Goal: Task Accomplishment & Management: Use online tool/utility

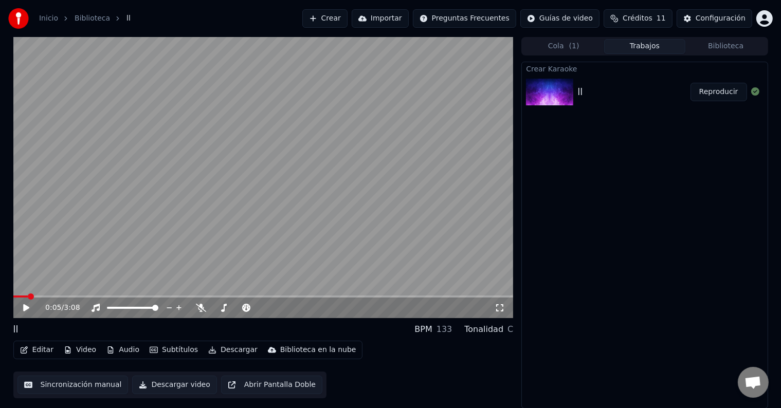
click at [84, 352] on button "Video" at bounding box center [80, 350] width 41 height 14
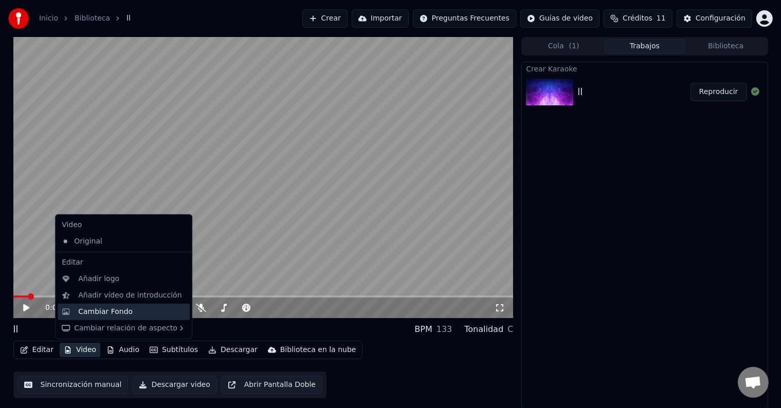
click at [113, 307] on div "Cambiar Fondo" at bounding box center [105, 312] width 55 height 10
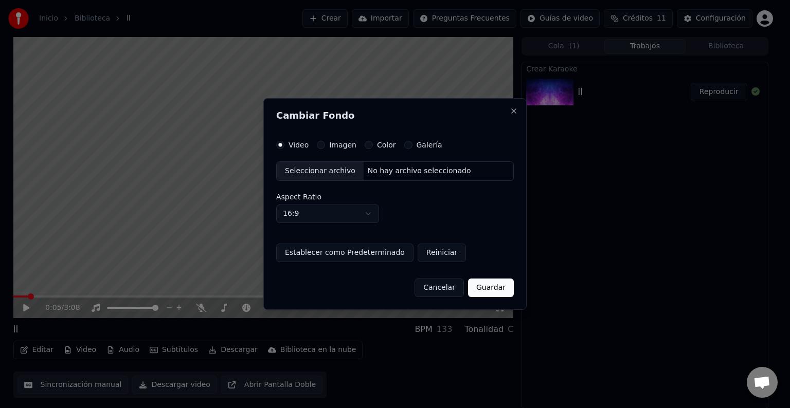
click at [319, 144] on button "Imagen" at bounding box center [321, 145] width 8 height 8
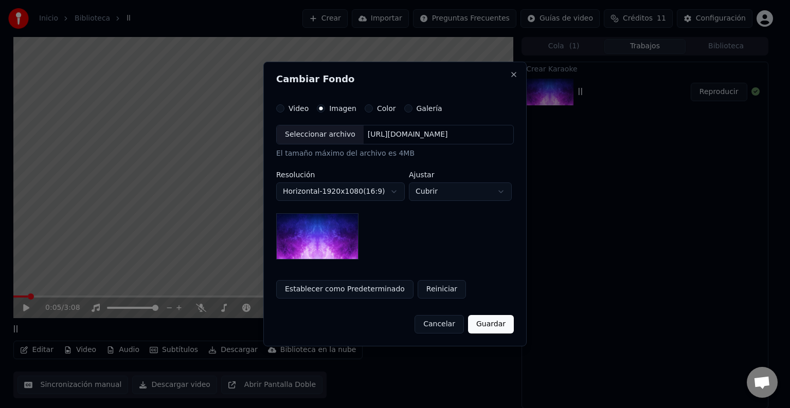
click at [311, 137] on div "Seleccionar archivo" at bounding box center [320, 134] width 87 height 19
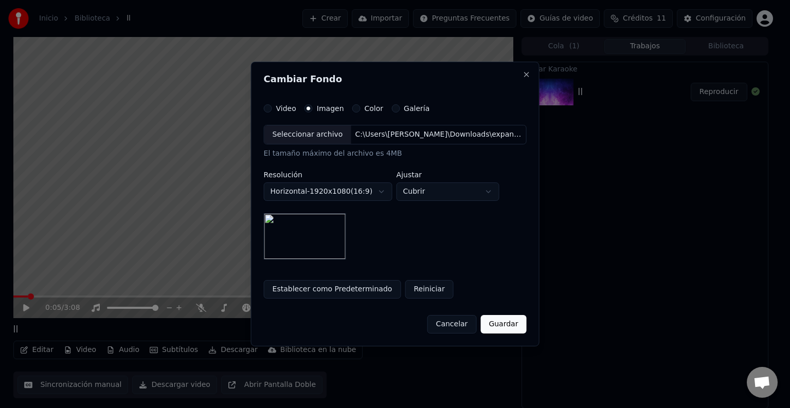
click at [502, 323] on button "Guardar" at bounding box center [503, 324] width 46 height 19
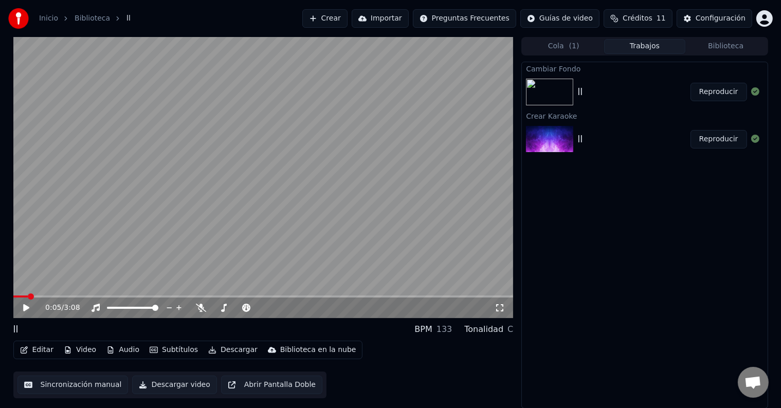
click at [705, 96] on button "Reproducir" at bounding box center [719, 92] width 57 height 19
click at [24, 303] on div "0:00 / 3:08" at bounding box center [263, 308] width 492 height 10
click at [26, 306] on icon at bounding box center [34, 308] width 24 height 8
click at [47, 351] on button "Editar" at bounding box center [37, 350] width 42 height 14
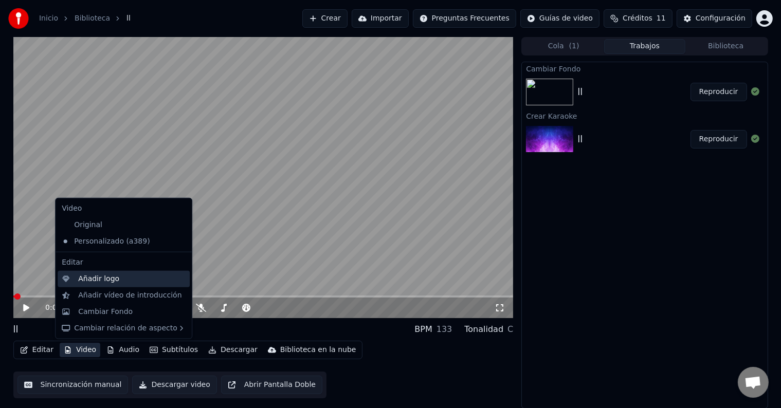
click at [112, 280] on div "Añadir logo" at bounding box center [98, 279] width 41 height 10
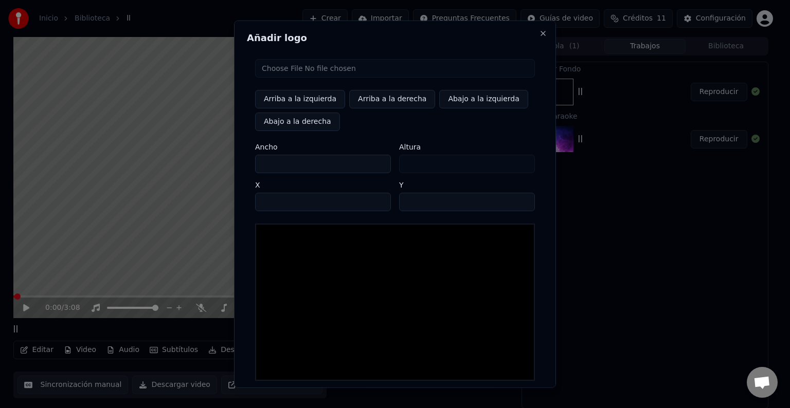
click at [283, 64] on input "file" at bounding box center [395, 68] width 280 height 19
type input "**********"
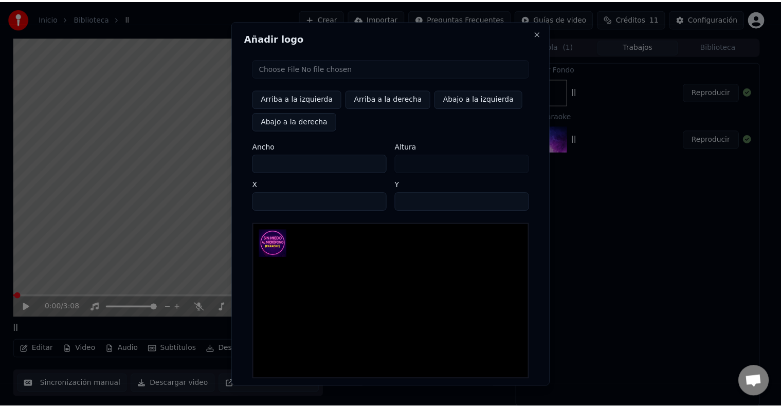
scroll to position [49, 0]
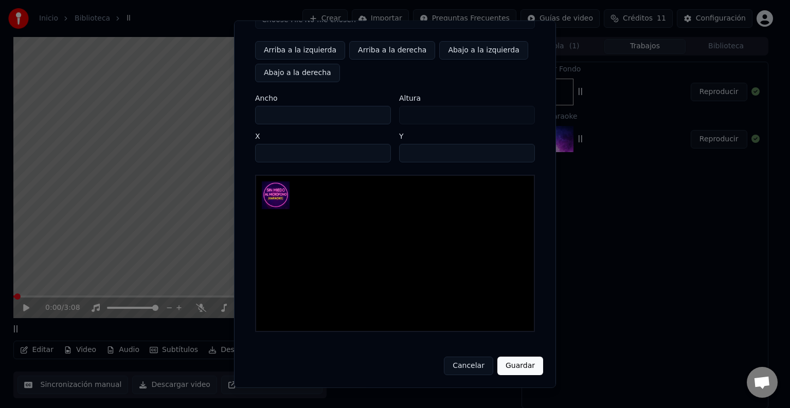
click at [519, 369] on button "Guardar" at bounding box center [520, 366] width 46 height 19
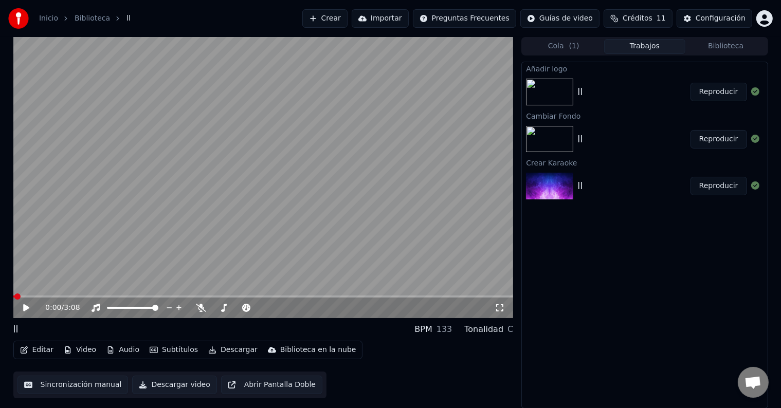
click at [24, 306] on icon at bounding box center [26, 307] width 6 height 7
click at [24, 306] on icon at bounding box center [26, 308] width 5 height 6
click at [13, 295] on span at bounding box center [16, 297] width 6 height 6
click at [29, 306] on icon at bounding box center [34, 308] width 24 height 8
click at [16, 294] on span at bounding box center [19, 297] width 6 height 6
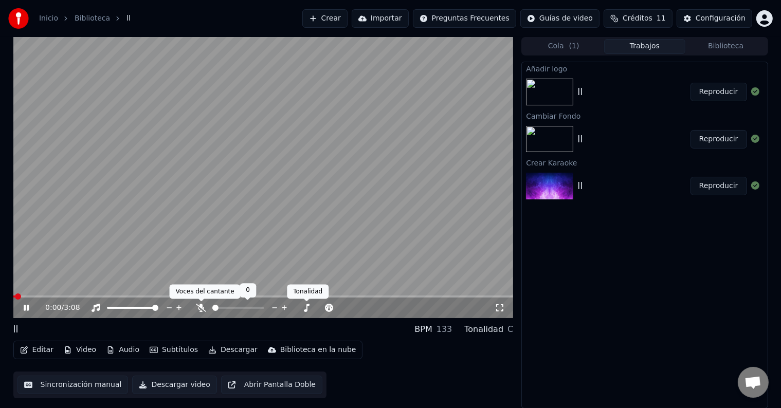
click at [198, 306] on icon at bounding box center [201, 308] width 10 height 8
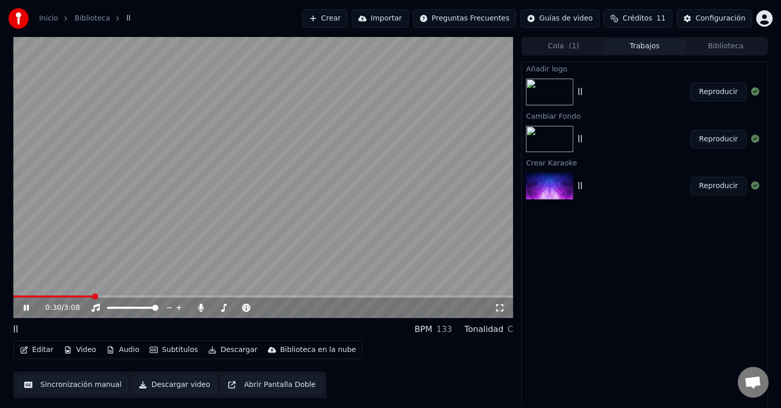
click at [26, 312] on icon at bounding box center [34, 308] width 24 height 8
click at [39, 348] on button "Editar" at bounding box center [37, 350] width 42 height 14
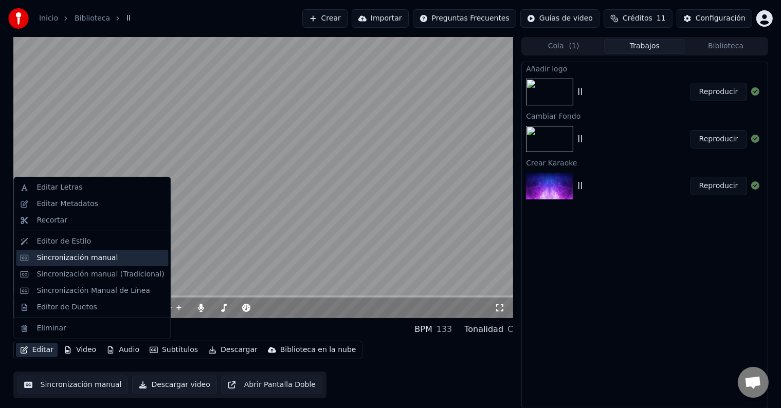
click at [69, 252] on div "Sincronización manual" at bounding box center [92, 258] width 152 height 16
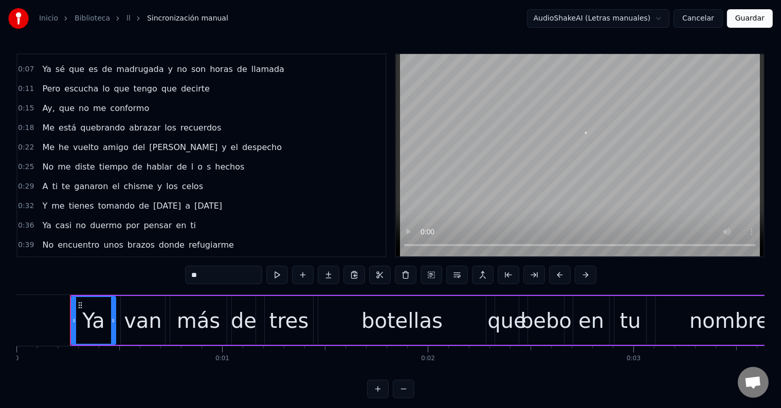
scroll to position [51, 0]
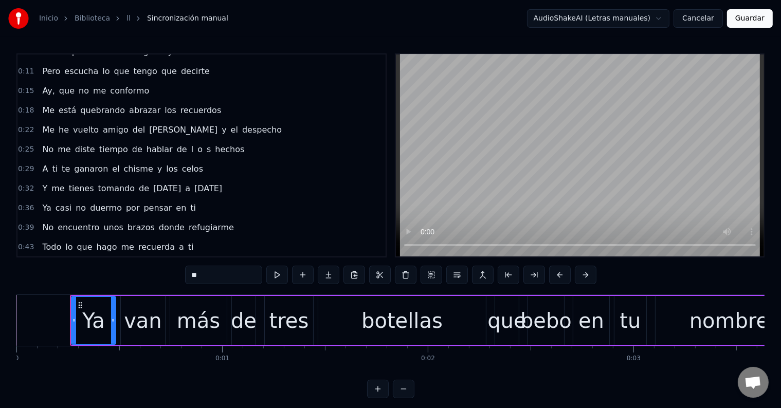
click at [196, 145] on span "о" at bounding box center [199, 149] width 7 height 12
type input "*"
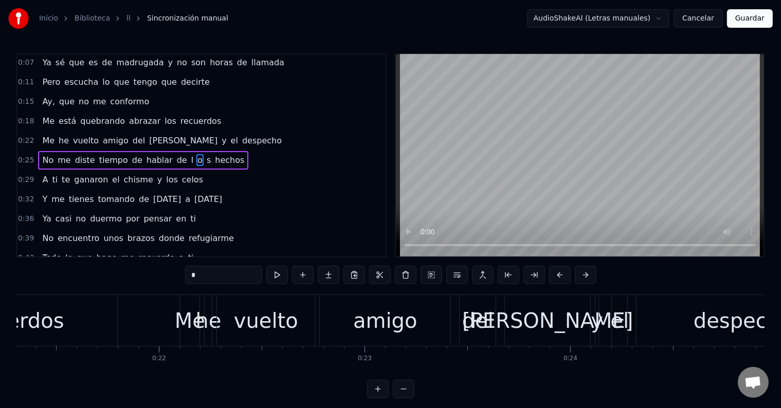
scroll to position [0, 5699]
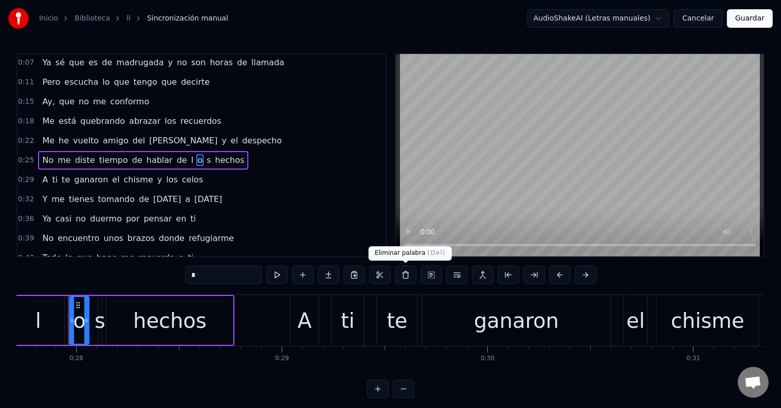
click at [402, 274] on button at bounding box center [406, 275] width 22 height 19
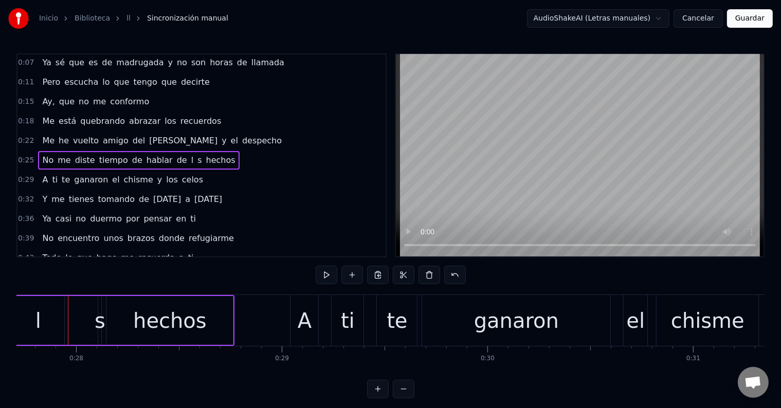
click at [100, 320] on div "s" at bounding box center [100, 320] width 11 height 31
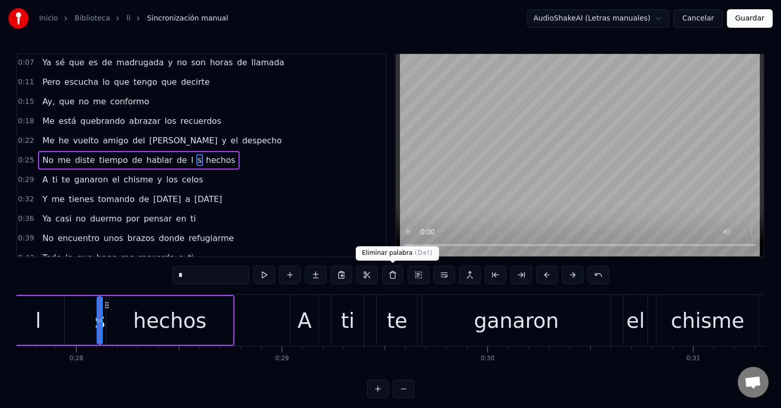
click at [389, 277] on button at bounding box center [393, 275] width 22 height 19
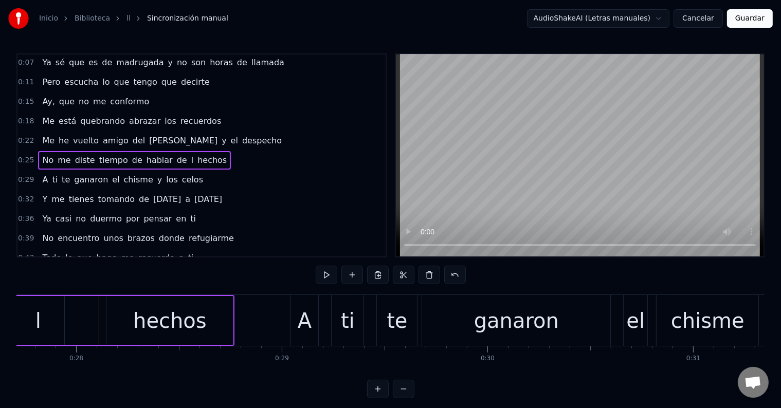
click at [49, 314] on div "l" at bounding box center [38, 320] width 52 height 49
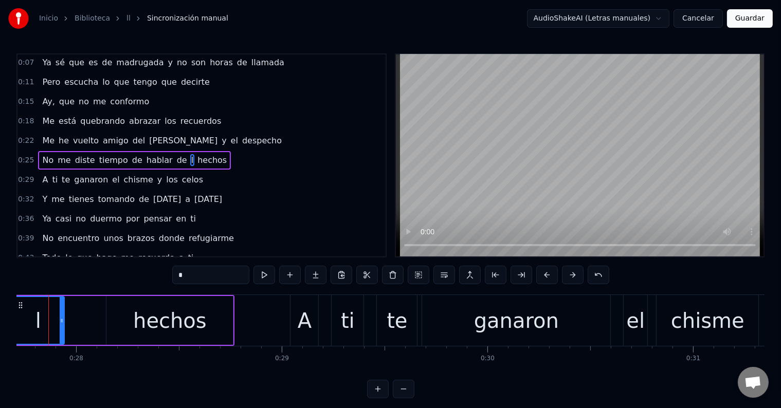
scroll to position [0, 5680]
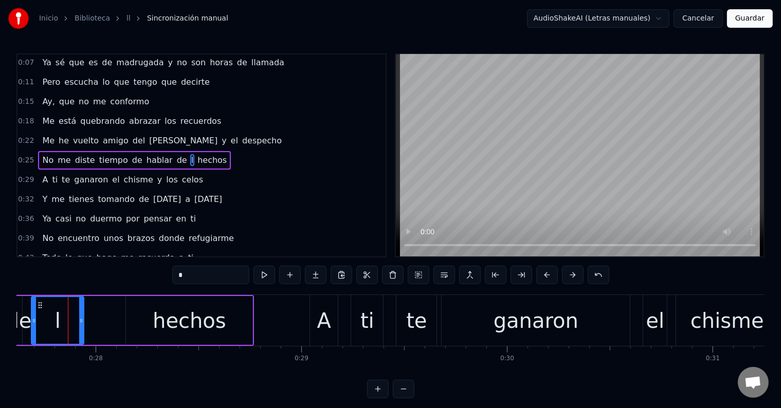
click at [201, 278] on input "*" at bounding box center [210, 275] width 77 height 19
drag, startPoint x: 82, startPoint y: 322, endPoint x: 107, endPoint y: 322, distance: 25.2
click at [107, 322] on icon at bounding box center [106, 321] width 4 height 8
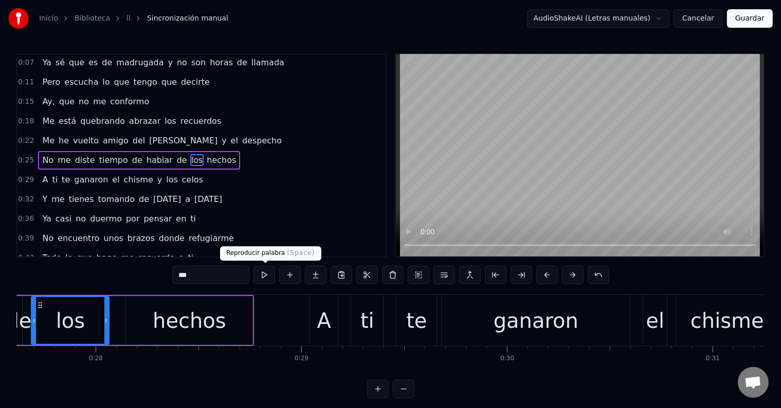
click at [267, 274] on button at bounding box center [264, 275] width 22 height 19
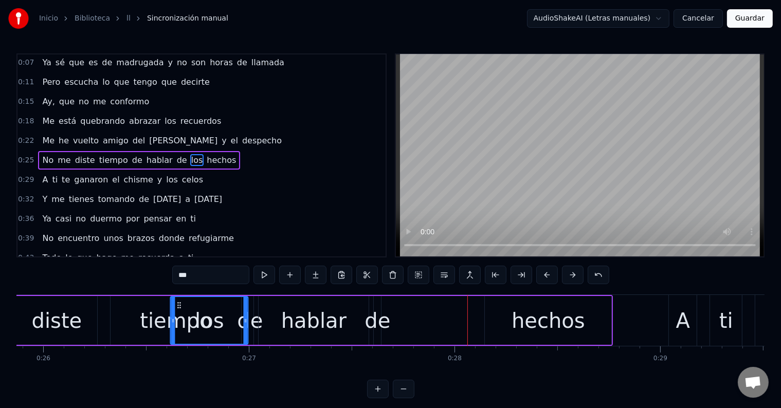
scroll to position [0, 5320]
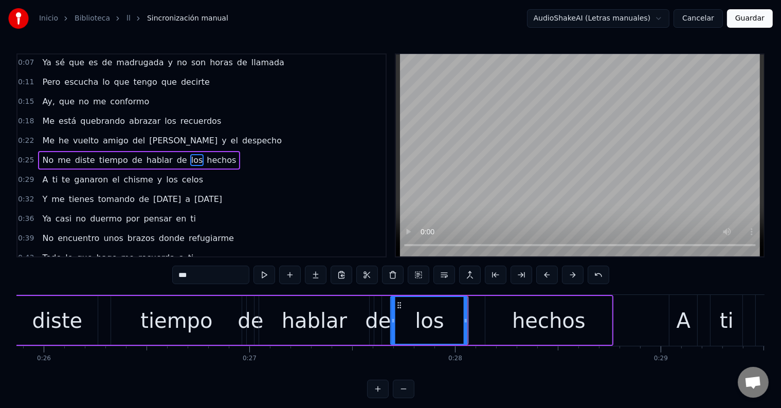
drag, startPoint x: 79, startPoint y: 306, endPoint x: 400, endPoint y: 319, distance: 321.6
click at [400, 319] on div "los" at bounding box center [429, 320] width 77 height 47
click at [372, 318] on div "de" at bounding box center [378, 320] width 26 height 31
type input "**"
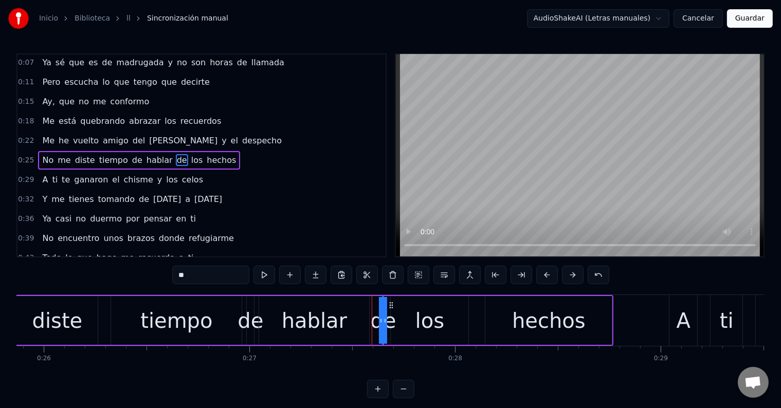
drag, startPoint x: 376, startPoint y: 318, endPoint x: 387, endPoint y: 319, distance: 10.8
click at [383, 319] on div "de" at bounding box center [383, 320] width 0 height 47
click at [387, 319] on div "de" at bounding box center [383, 320] width 26 height 31
click at [383, 321] on div "de" at bounding box center [383, 320] width 0 height 47
drag, startPoint x: 381, startPoint y: 316, endPoint x: 369, endPoint y: 316, distance: 11.8
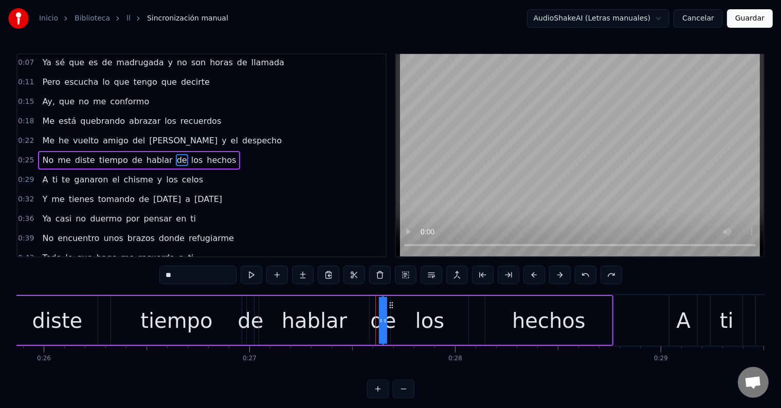
click at [369, 316] on div "No me diste tiempo de hablar de los hechos" at bounding box center [273, 320] width 681 height 51
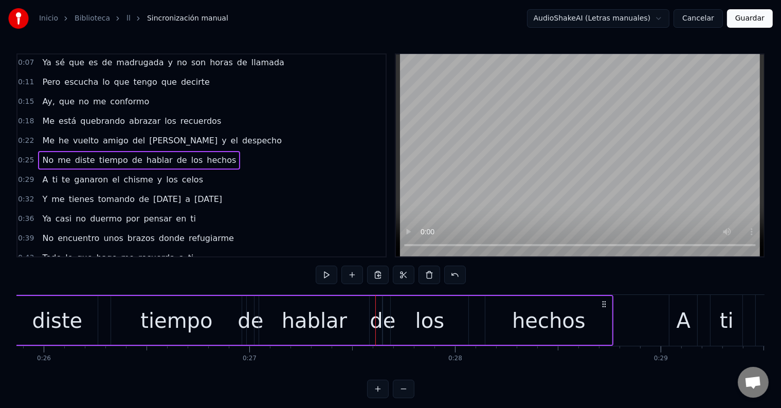
click at [385, 313] on div "de" at bounding box center [383, 320] width 26 height 31
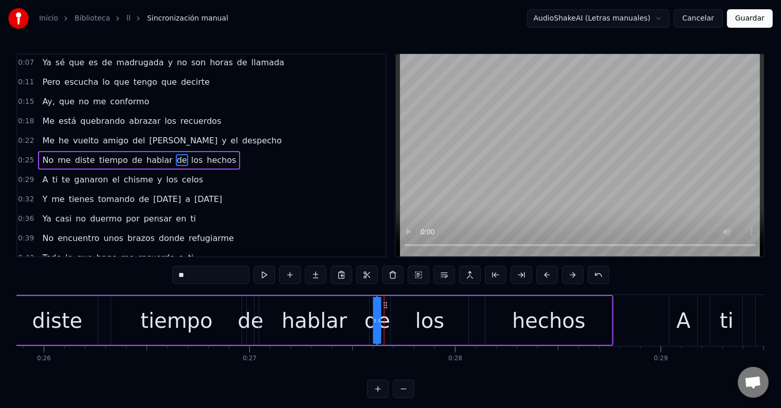
drag, startPoint x: 392, startPoint y: 305, endPoint x: 387, endPoint y: 304, distance: 5.7
click at [387, 304] on icon at bounding box center [386, 305] width 8 height 8
click at [377, 308] on div "de" at bounding box center [377, 320] width 0 height 47
click at [377, 396] on button at bounding box center [378, 389] width 22 height 19
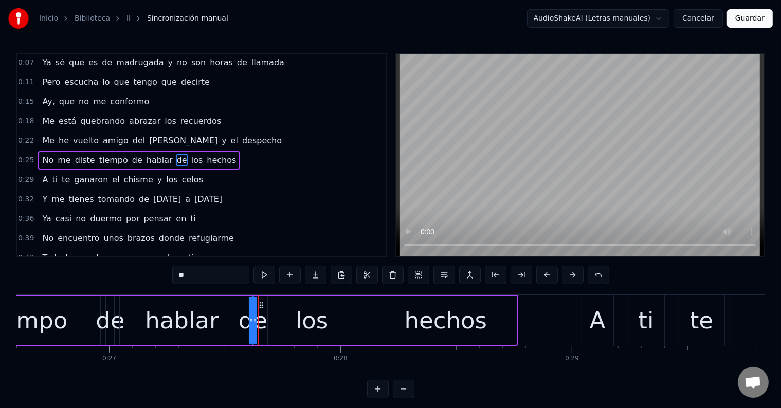
scroll to position [0, 6155]
click at [275, 310] on div "los" at bounding box center [310, 320] width 87 height 49
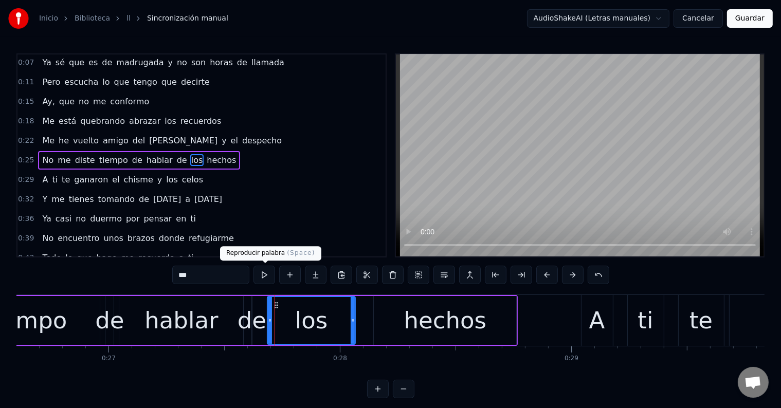
click at [264, 280] on button at bounding box center [264, 275] width 22 height 19
click at [249, 311] on div "de" at bounding box center [252, 320] width 29 height 35
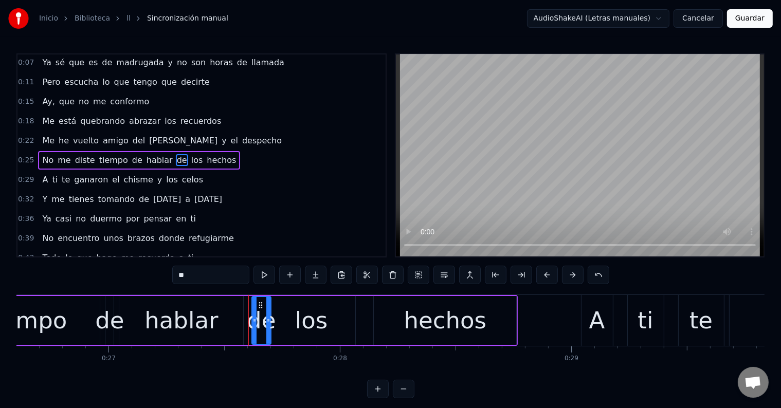
drag, startPoint x: 249, startPoint y: 309, endPoint x: 269, endPoint y: 311, distance: 20.1
click at [269, 311] on div at bounding box center [268, 320] width 4 height 47
click at [255, 303] on icon at bounding box center [256, 305] width 8 height 8
click at [265, 304] on div at bounding box center [267, 320] width 4 height 47
click at [253, 303] on icon at bounding box center [255, 305] width 8 height 8
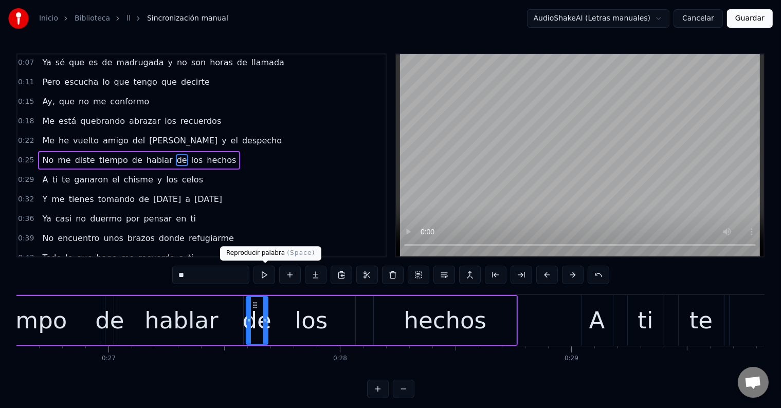
click at [262, 277] on button at bounding box center [264, 275] width 22 height 19
click at [221, 320] on div "hablar" at bounding box center [181, 320] width 124 height 49
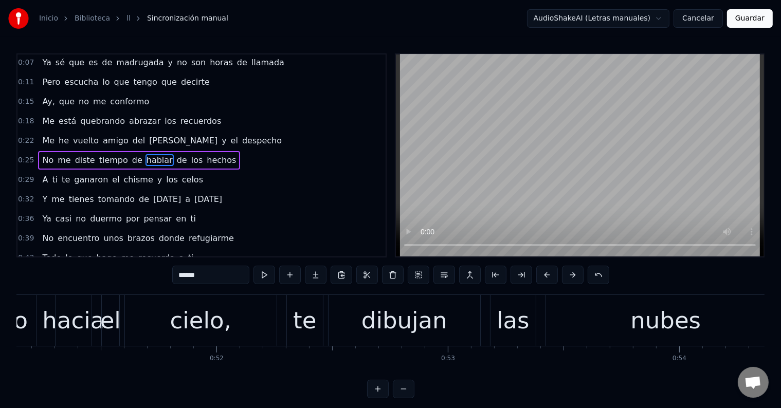
scroll to position [0, 11833]
click at [222, 331] on div "cielo," at bounding box center [200, 320] width 61 height 35
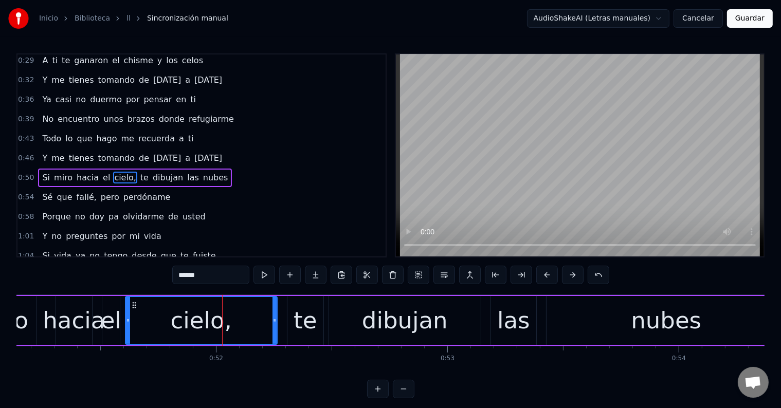
scroll to position [173, 0]
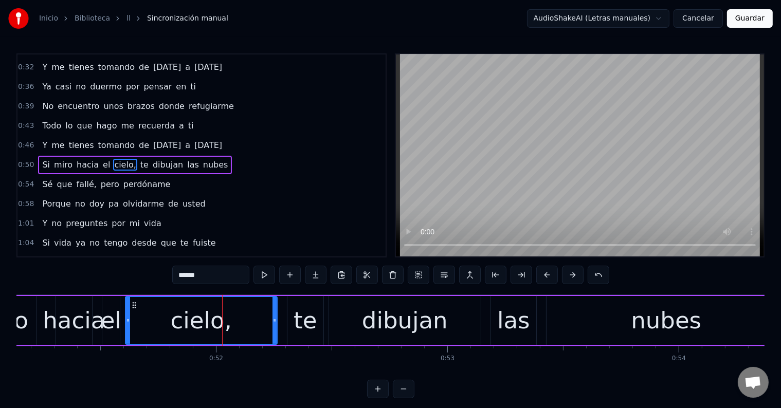
click at [227, 274] on input "******" at bounding box center [210, 275] width 77 height 19
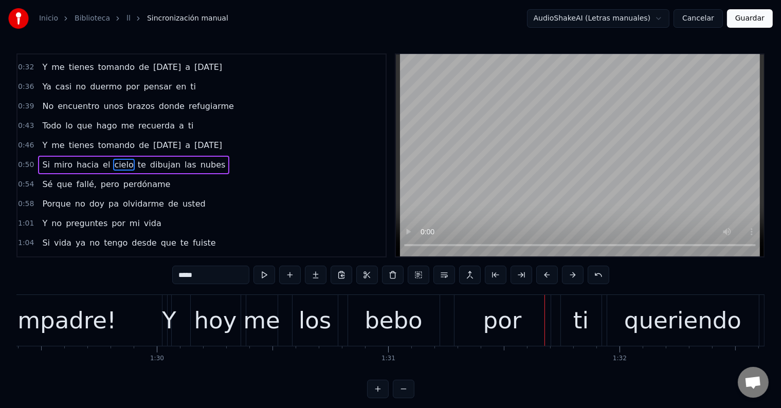
scroll to position [0, 20667]
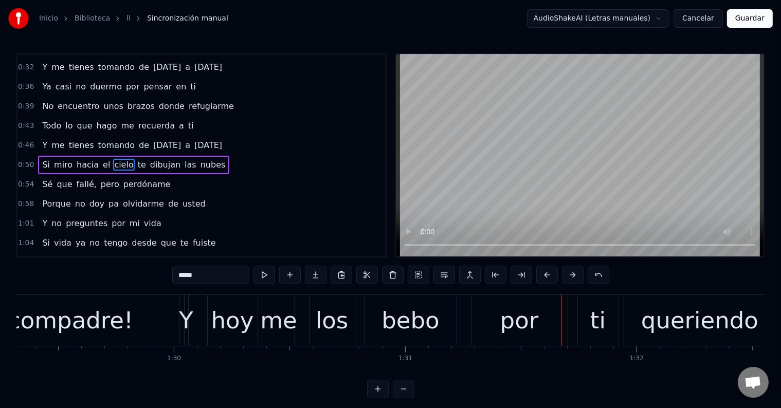
click at [185, 317] on div "Y" at bounding box center [186, 320] width 14 height 35
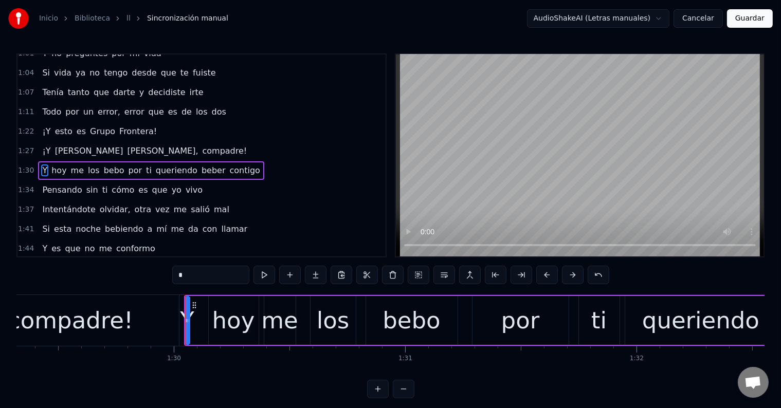
scroll to position [343, 0]
drag, startPoint x: 187, startPoint y: 311, endPoint x: 202, endPoint y: 311, distance: 14.9
click at [202, 311] on div at bounding box center [202, 320] width 4 height 47
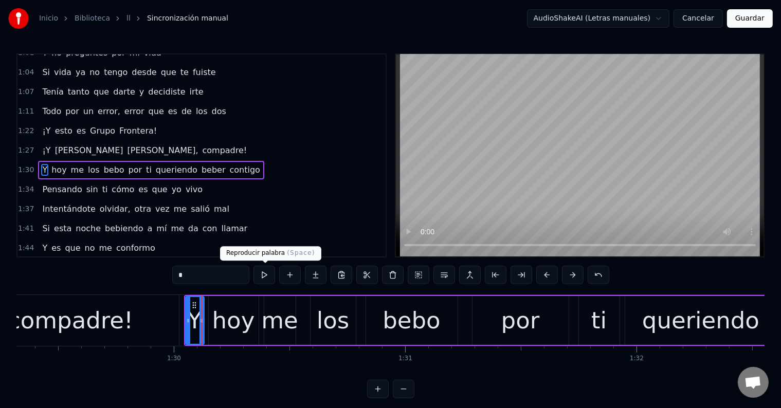
click at [267, 277] on button at bounding box center [264, 275] width 22 height 19
click at [233, 328] on div "hoy" at bounding box center [233, 320] width 43 height 35
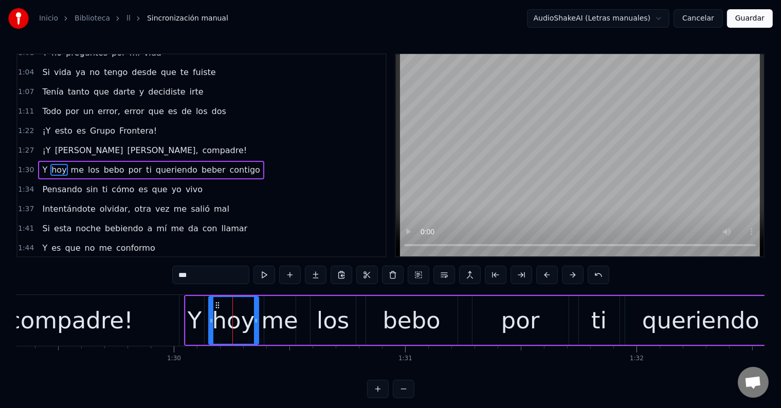
click at [263, 279] on button at bounding box center [264, 275] width 22 height 19
click at [274, 323] on div "me" at bounding box center [279, 320] width 37 height 35
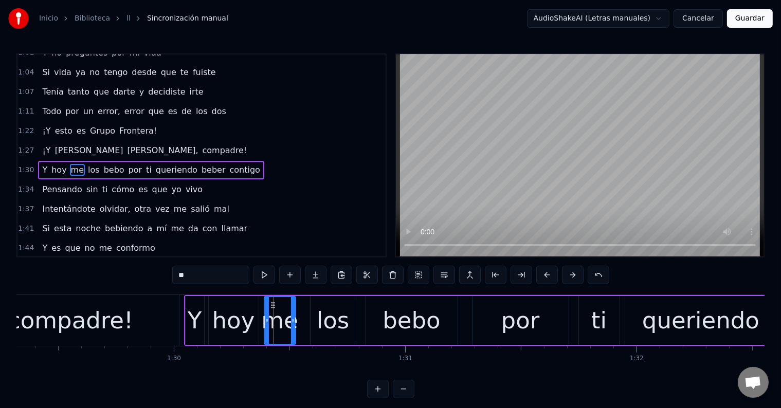
click at [178, 312] on div "compadre!" at bounding box center [71, 320] width 218 height 51
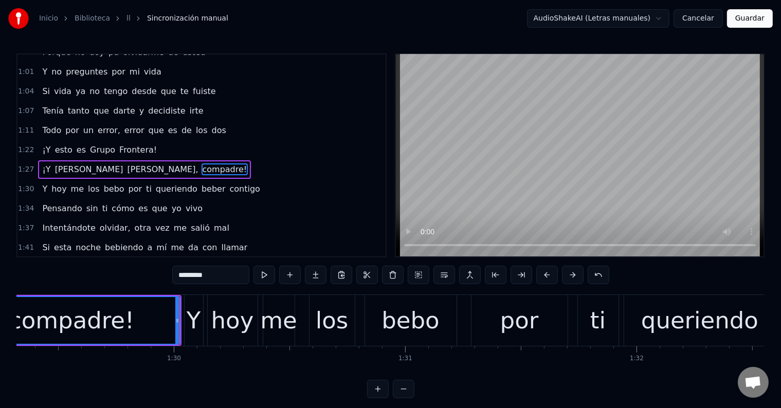
click at [188, 311] on div "Y" at bounding box center [194, 320] width 14 height 35
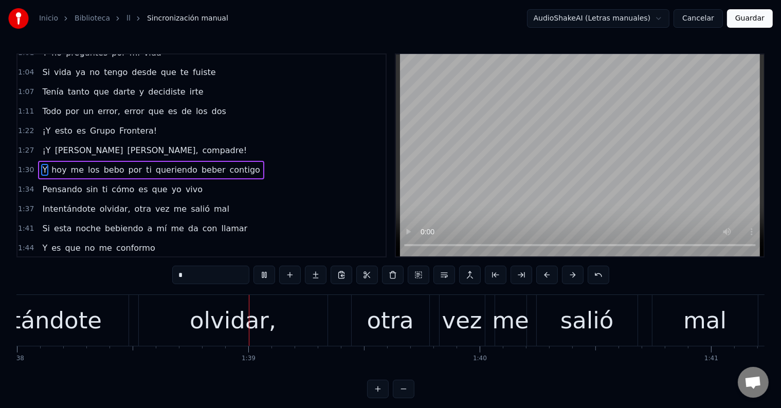
scroll to position [0, 22676]
click at [275, 314] on div "olvidar," at bounding box center [232, 320] width 189 height 51
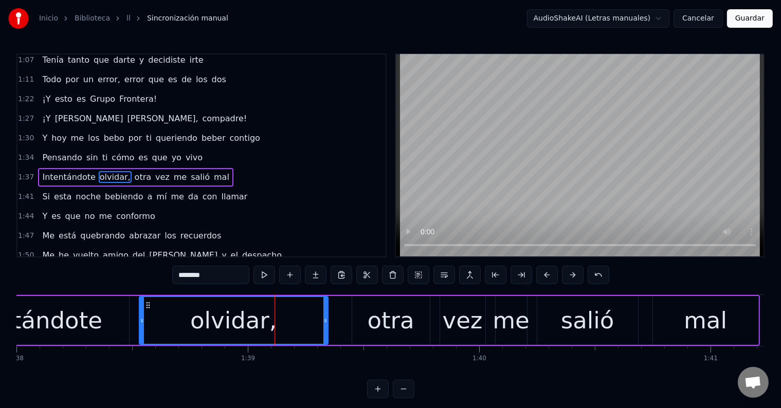
scroll to position [381, 0]
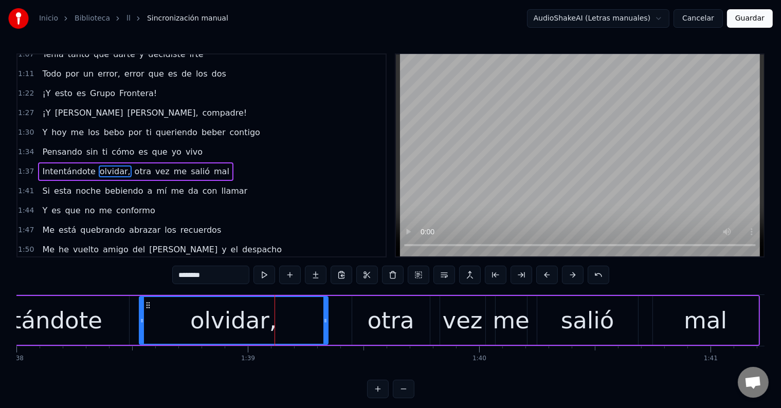
click at [222, 278] on input "********" at bounding box center [210, 275] width 77 height 19
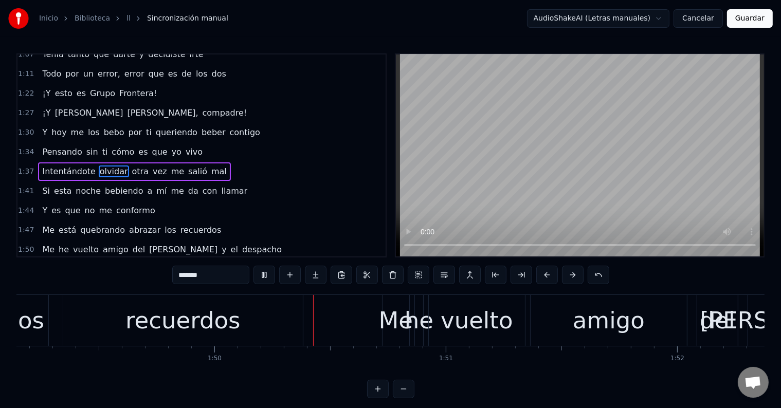
scroll to position [0, 25390]
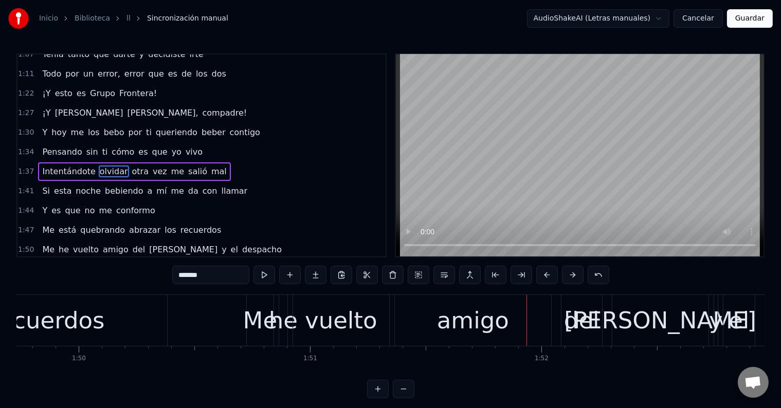
click at [250, 326] on div "Me" at bounding box center [260, 320] width 34 height 35
type input "**"
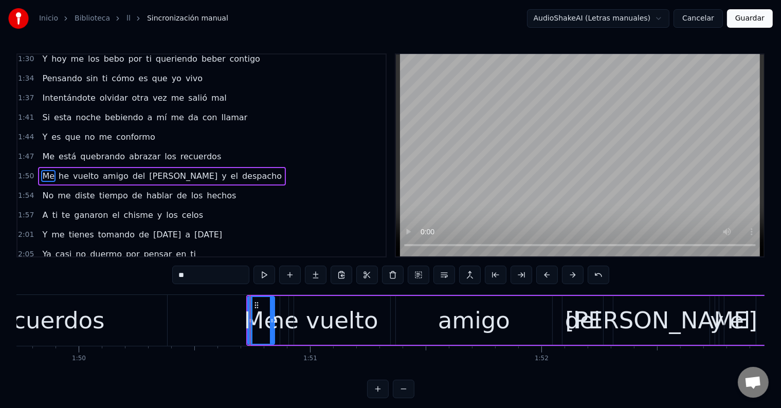
scroll to position [457, 0]
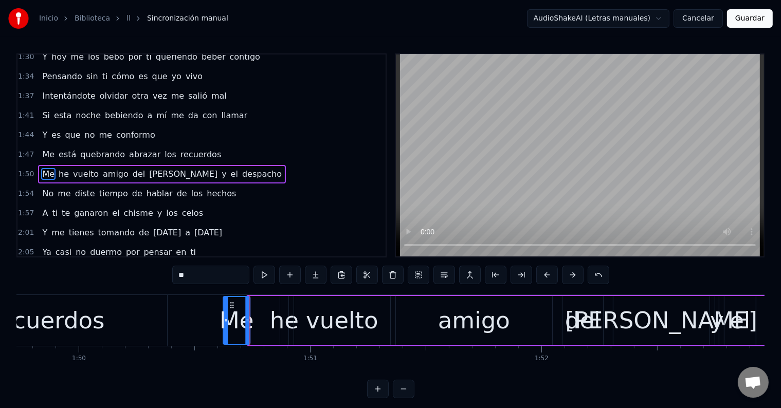
drag, startPoint x: 255, startPoint y: 304, endPoint x: 230, endPoint y: 304, distance: 24.7
click at [231, 305] on circle at bounding box center [231, 305] width 1 height 1
click at [263, 269] on button at bounding box center [264, 275] width 22 height 19
click at [265, 311] on div "Me he vuelto amigo del ron y el despacho" at bounding box center [610, 320] width 776 height 51
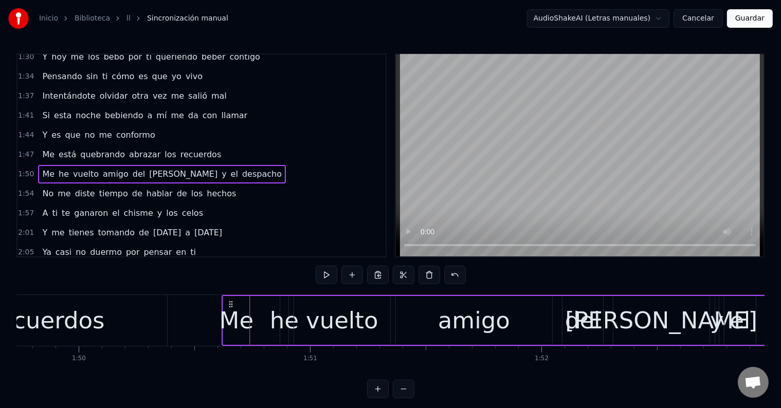
click at [281, 313] on div "he" at bounding box center [284, 320] width 29 height 35
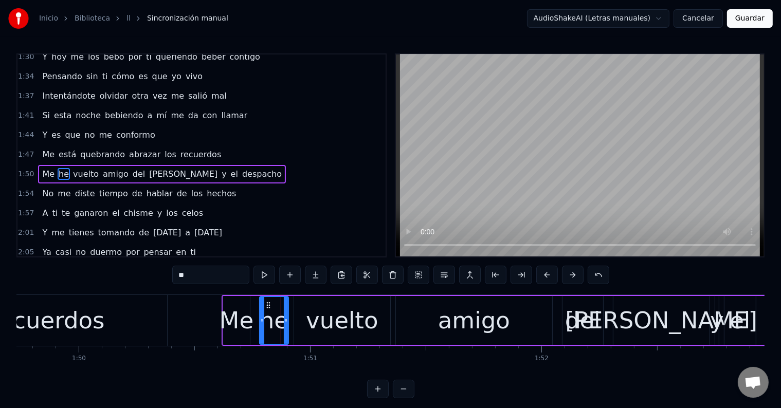
drag, startPoint x: 282, startPoint y: 312, endPoint x: 261, endPoint y: 312, distance: 20.6
click at [261, 312] on div at bounding box center [262, 320] width 4 height 47
click at [260, 311] on div at bounding box center [262, 320] width 4 height 47
click at [265, 306] on icon at bounding box center [267, 305] width 8 height 8
click at [243, 312] on div "Me" at bounding box center [237, 320] width 34 height 35
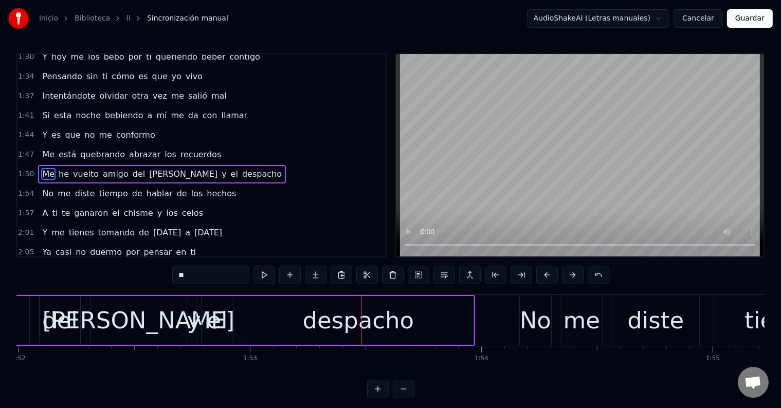
scroll to position [0, 25912]
click at [194, 317] on div "y" at bounding box center [196, 320] width 14 height 35
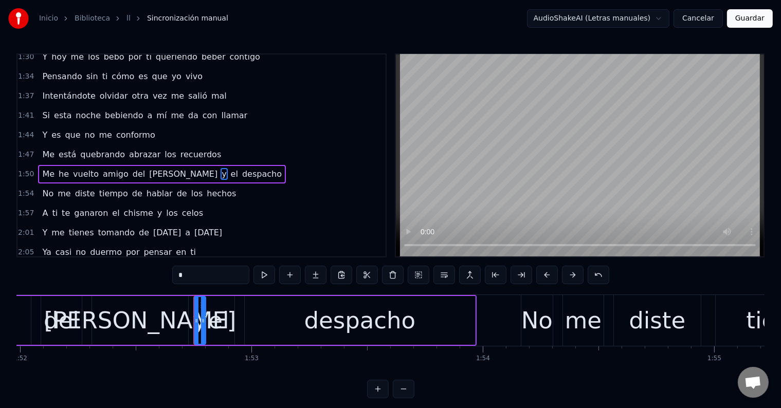
drag, startPoint x: 195, startPoint y: 313, endPoint x: 204, endPoint y: 314, distance: 8.3
click at [204, 314] on div at bounding box center [203, 320] width 4 height 47
click at [196, 315] on div at bounding box center [196, 320] width 4 height 47
click at [159, 312] on div "[PERSON_NAME]" at bounding box center [140, 320] width 96 height 49
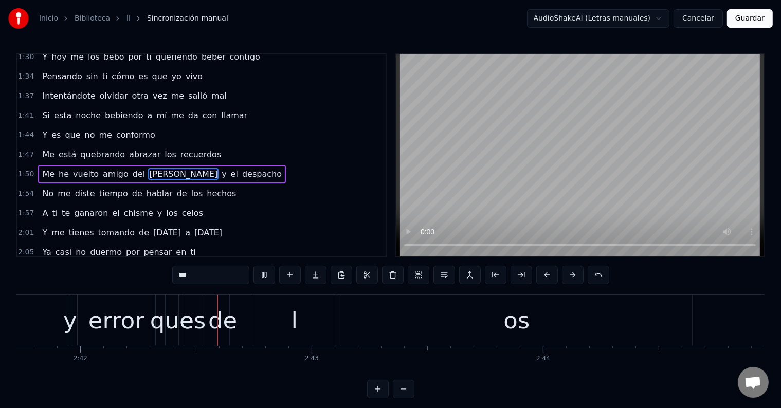
scroll to position [0, 37421]
click at [300, 311] on div "l" at bounding box center [294, 320] width 82 height 51
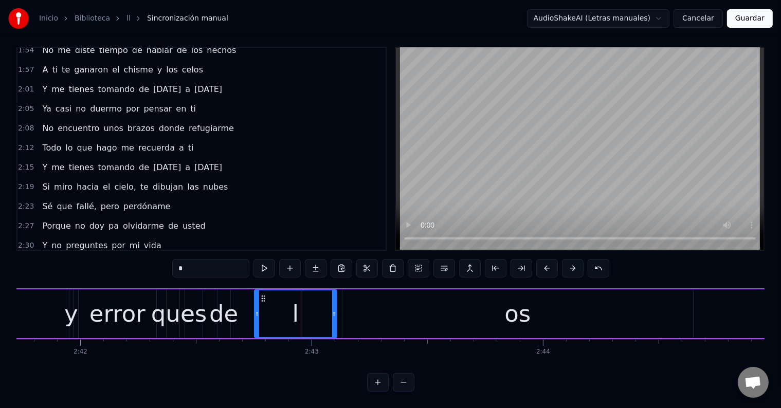
scroll to position [630, 0]
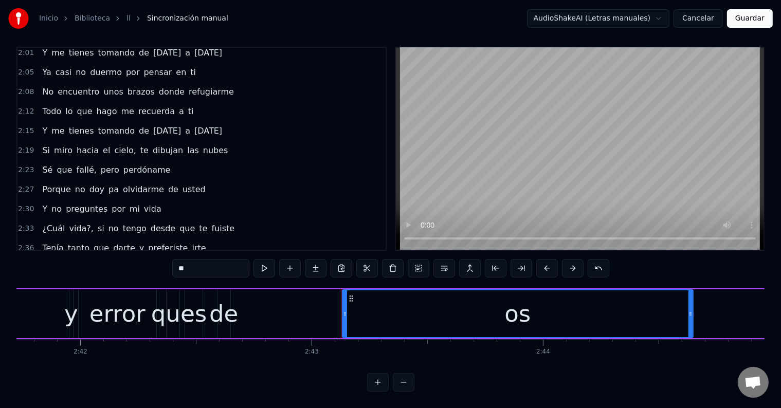
click at [441, 316] on div "оѕ" at bounding box center [518, 314] width 350 height 47
click at [177, 259] on input "**" at bounding box center [210, 268] width 77 height 19
click at [499, 302] on div "lоѕ" at bounding box center [518, 314] width 350 height 47
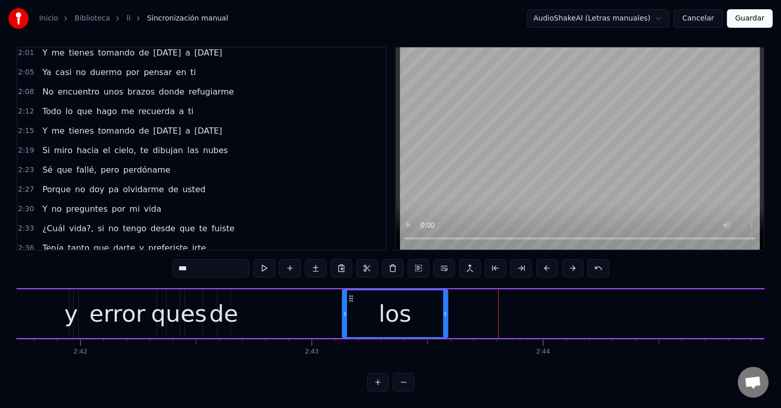
drag, startPoint x: 690, startPoint y: 299, endPoint x: 435, endPoint y: 304, distance: 254.6
click at [443, 305] on div at bounding box center [445, 314] width 4 height 47
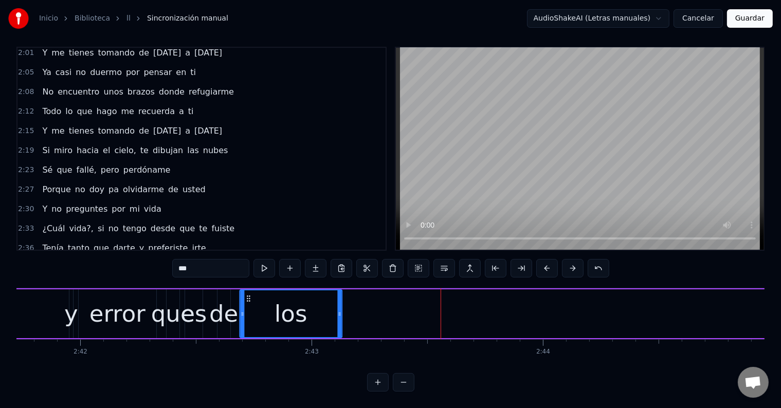
drag, startPoint x: 351, startPoint y: 289, endPoint x: 248, endPoint y: 288, distance: 102.8
click at [249, 298] on circle at bounding box center [249, 298] width 1 height 1
click at [221, 315] on div "de" at bounding box center [223, 314] width 29 height 35
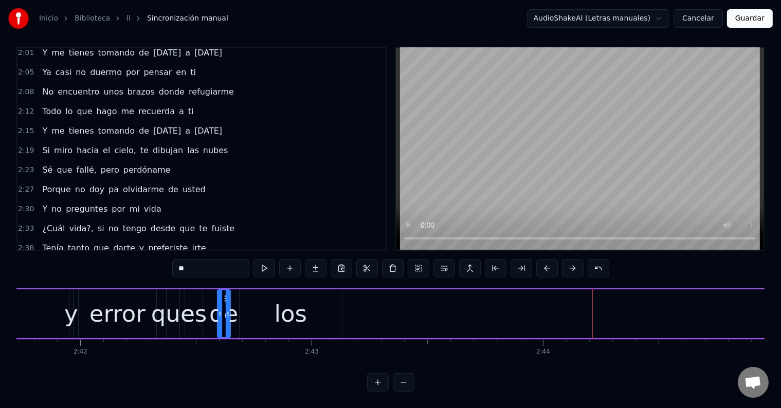
click at [337, 302] on div "lоѕ" at bounding box center [291, 313] width 102 height 49
type input "***"
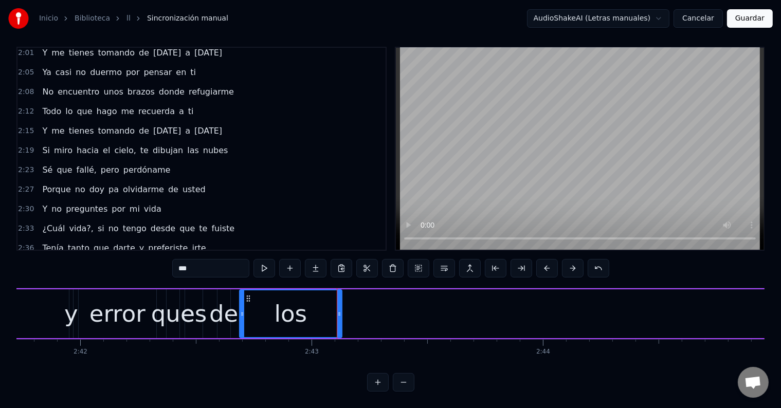
click at [379, 302] on div "Solo por un error y error que es de lоѕ dos..." at bounding box center [785, 313] width 2297 height 51
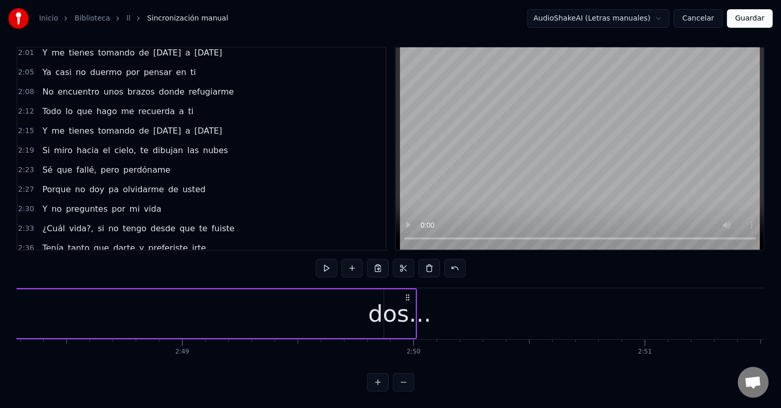
scroll to position [0, 38935]
click at [395, 304] on div "dos..." at bounding box center [403, 314] width 63 height 35
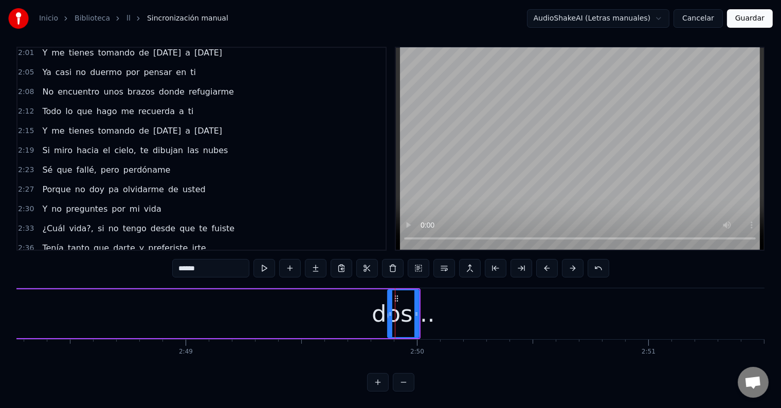
drag, startPoint x: 211, startPoint y: 260, endPoint x: 166, endPoint y: 261, distance: 45.3
click at [166, 261] on div "0:00 Ya van más de tres botellas que bebo en tu nombre 0:03 Me acabé los cigarr…" at bounding box center [390, 219] width 748 height 345
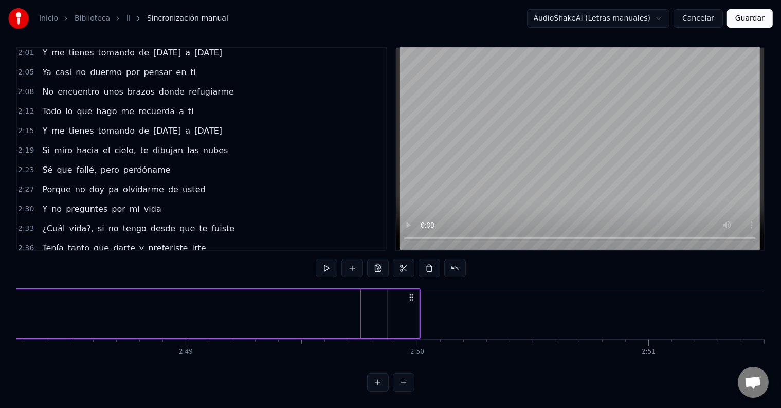
click at [397, 305] on div at bounding box center [403, 313] width 31 height 49
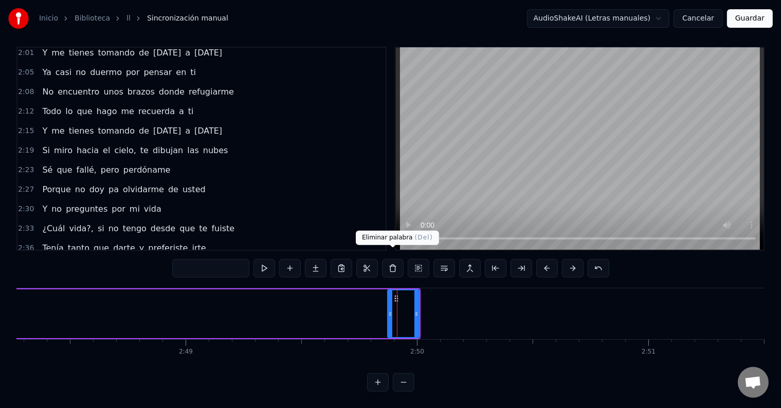
click at [389, 261] on button at bounding box center [393, 268] width 22 height 19
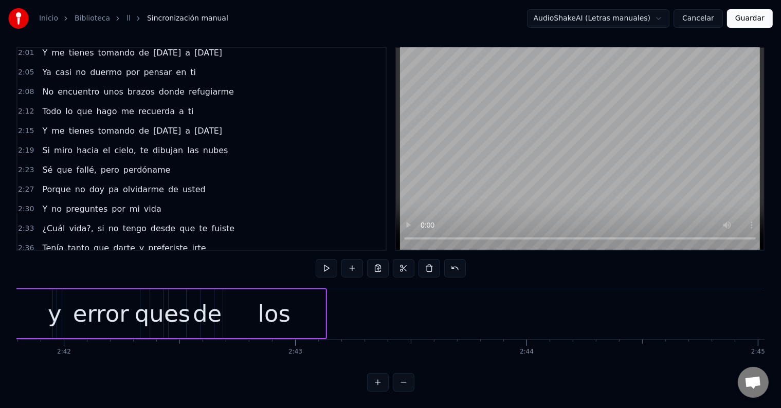
scroll to position [0, 37435]
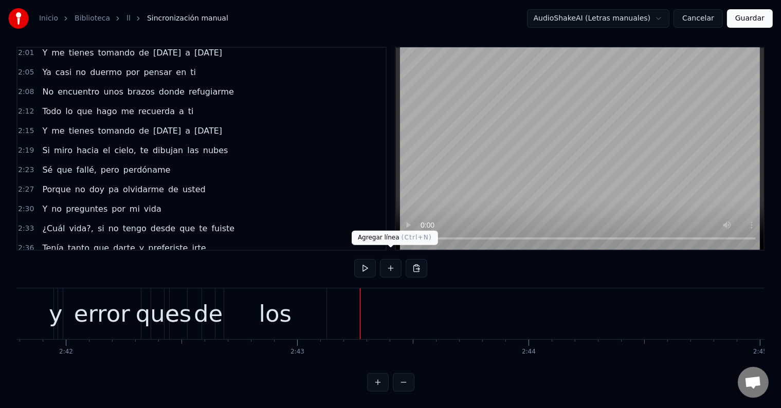
click at [390, 262] on button at bounding box center [391, 268] width 22 height 19
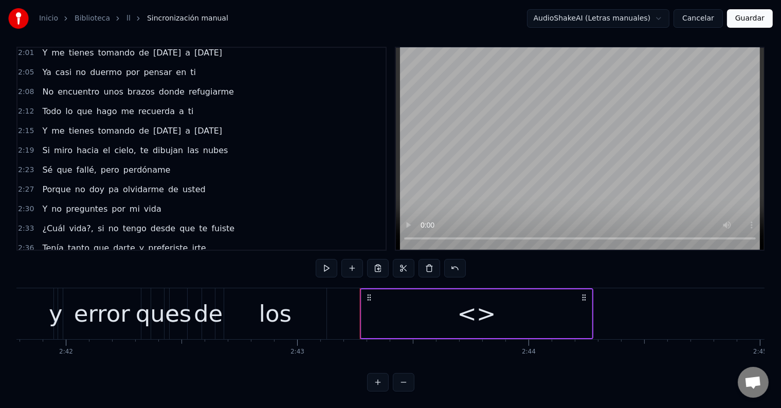
click at [464, 311] on div "<>" at bounding box center [476, 314] width 39 height 35
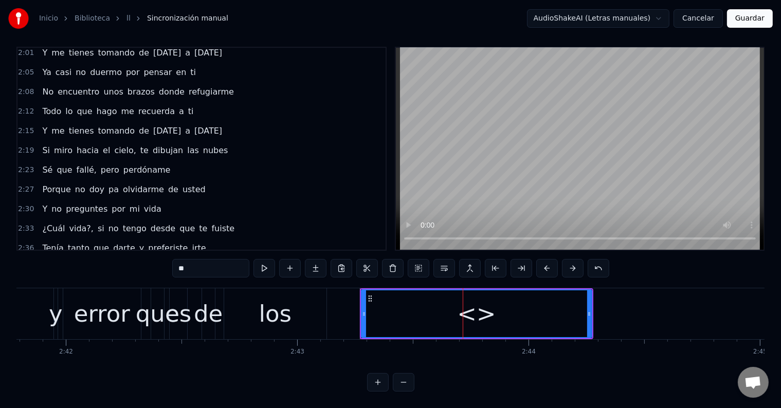
scroll to position [649, 0]
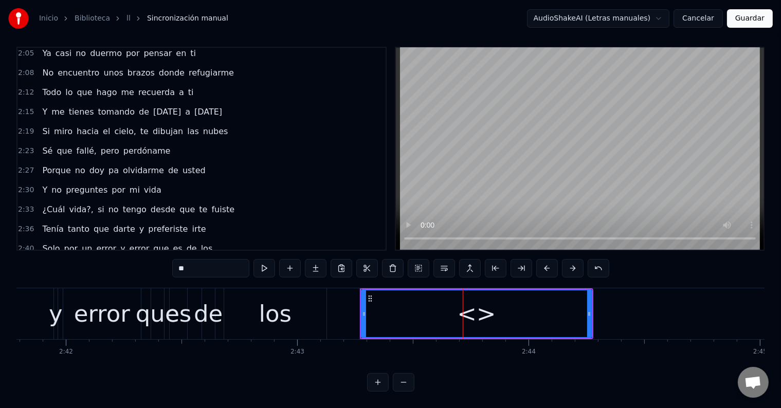
drag, startPoint x: 237, startPoint y: 261, endPoint x: 101, endPoint y: 256, distance: 135.9
click at [101, 256] on div "0:00 Ya van más de tres botellas que bebo en tu nombre 0:03 Me acabé los cigarr…" at bounding box center [390, 219] width 748 height 345
paste input "****"
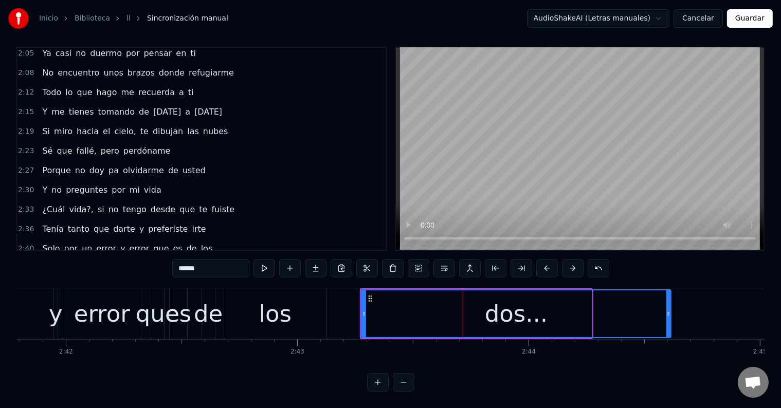
drag, startPoint x: 590, startPoint y: 306, endPoint x: 671, endPoint y: 306, distance: 80.2
click at [671, 310] on icon at bounding box center [668, 314] width 4 height 8
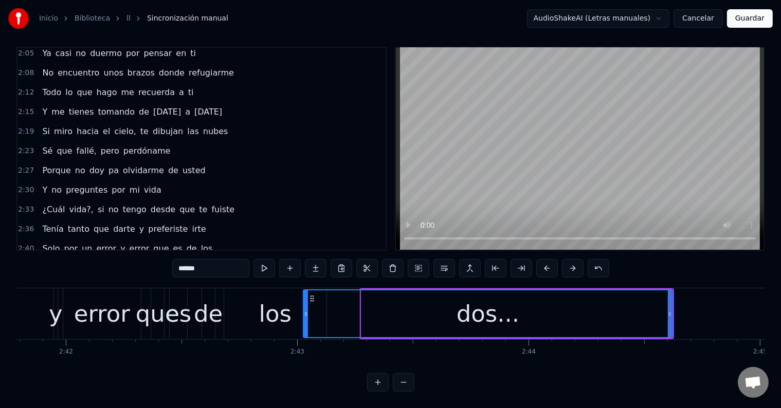
drag, startPoint x: 363, startPoint y: 304, endPoint x: 304, endPoint y: 303, distance: 58.1
click at [304, 310] on icon at bounding box center [306, 314] width 4 height 8
click at [279, 300] on div "lоѕ" at bounding box center [275, 314] width 32 height 35
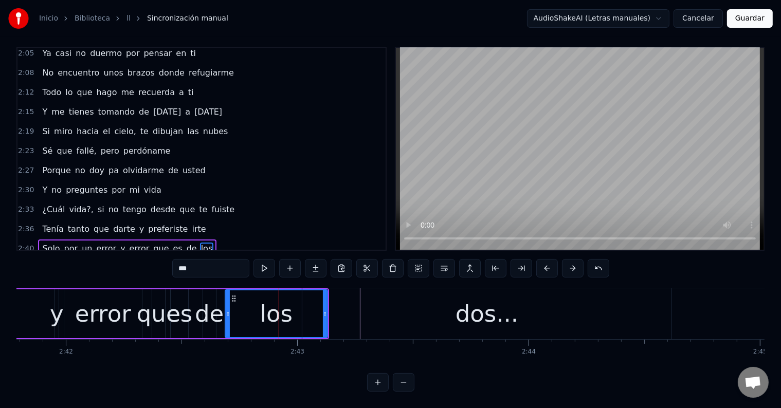
click at [267, 299] on div "lоѕ" at bounding box center [276, 314] width 32 height 35
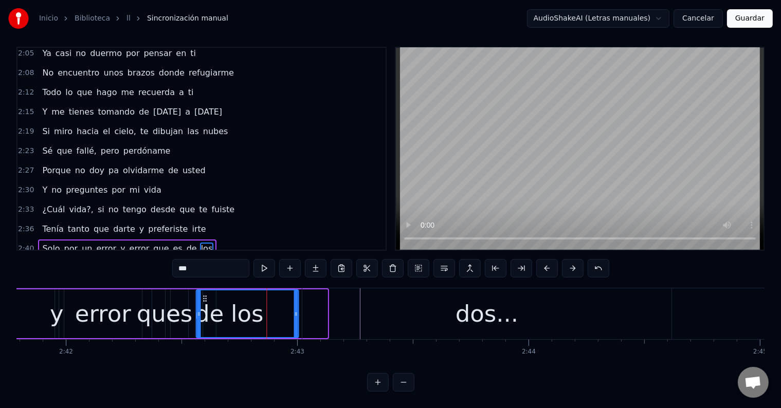
drag, startPoint x: 233, startPoint y: 289, endPoint x: 204, endPoint y: 288, distance: 29.3
click at [204, 295] on icon at bounding box center [205, 299] width 8 height 8
drag, startPoint x: 294, startPoint y: 307, endPoint x: 258, endPoint y: 304, distance: 36.2
click at [263, 310] on icon at bounding box center [265, 314] width 4 height 8
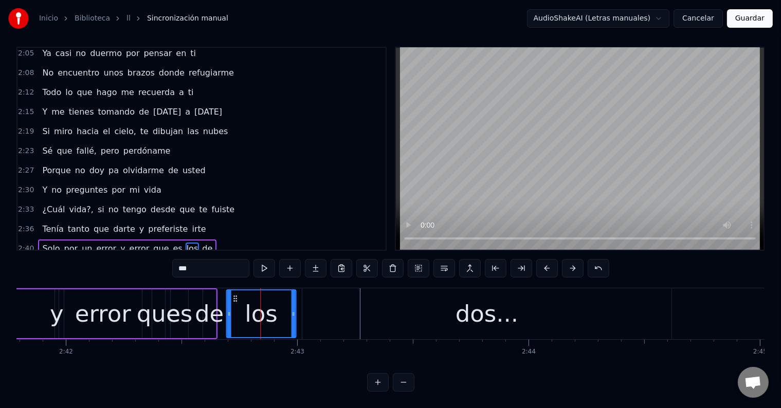
drag, startPoint x: 202, startPoint y: 289, endPoint x: 232, endPoint y: 291, distance: 30.4
click at [385, 309] on div "dos..." at bounding box center [486, 313] width 369 height 51
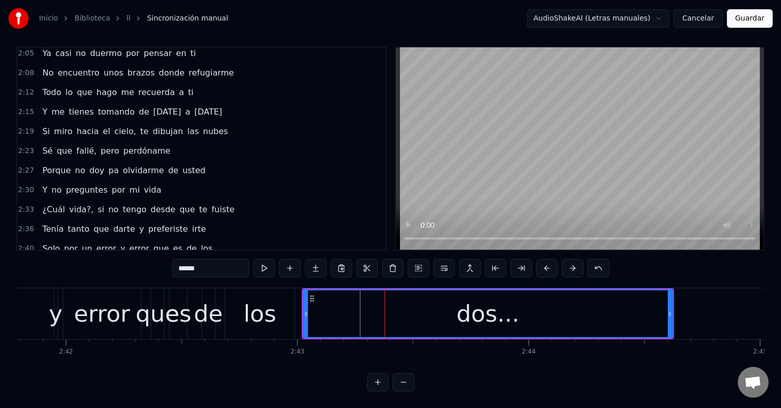
click at [210, 303] on div "de" at bounding box center [208, 314] width 29 height 35
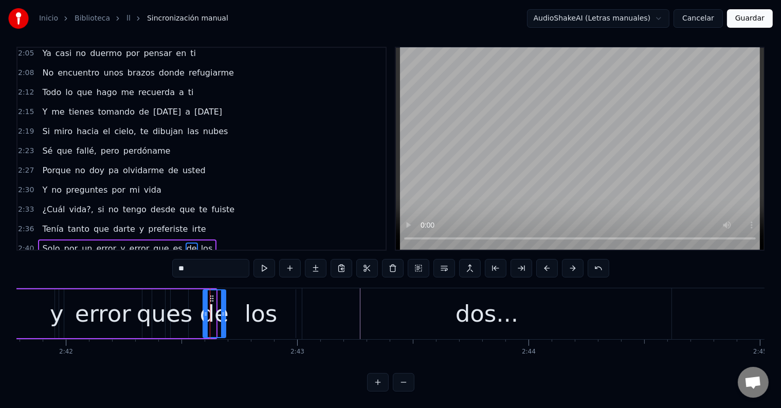
drag, startPoint x: 214, startPoint y: 302, endPoint x: 224, endPoint y: 302, distance: 9.8
click at [224, 310] on icon at bounding box center [223, 314] width 4 height 8
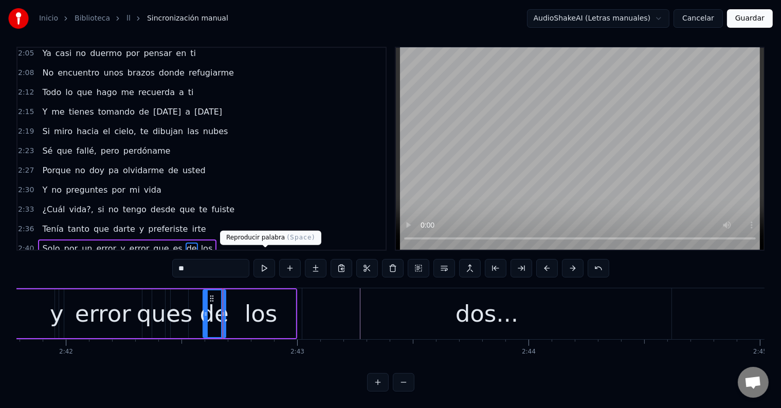
click at [270, 259] on button at bounding box center [264, 268] width 22 height 19
drag, startPoint x: 204, startPoint y: 295, endPoint x: 195, endPoint y: 295, distance: 8.2
click at [195, 295] on div at bounding box center [197, 314] width 4 height 47
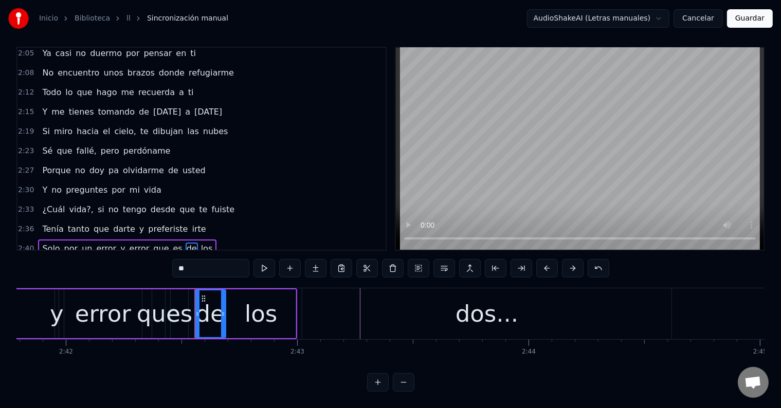
click at [379, 388] on button at bounding box center [378, 382] width 22 height 19
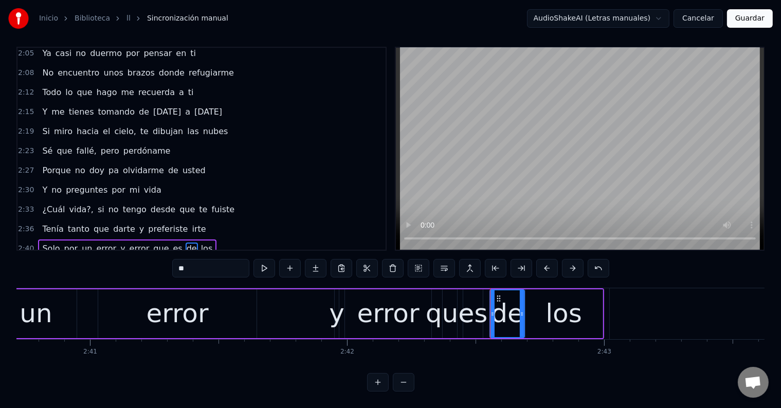
scroll to position [0, 41314]
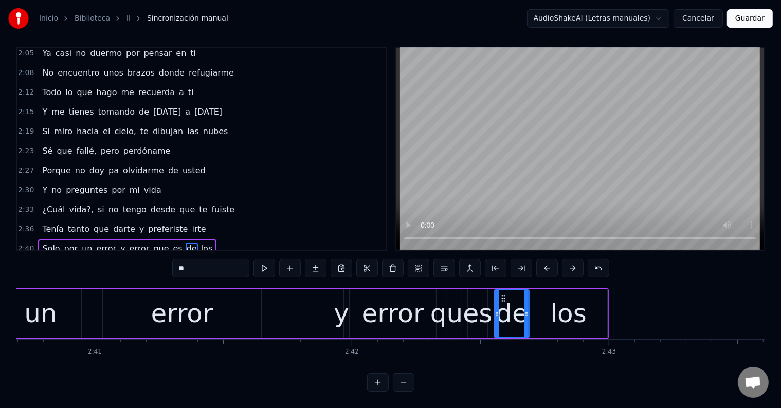
click at [193, 305] on div "error" at bounding box center [182, 314] width 62 height 39
type input "*****"
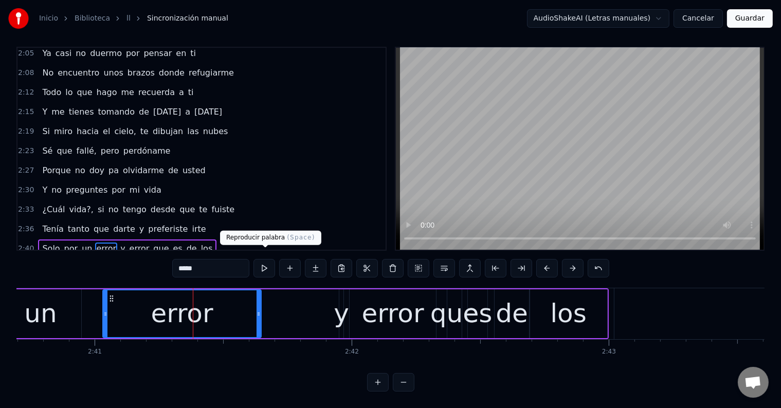
click at [267, 259] on button at bounding box center [264, 268] width 22 height 19
click at [274, 299] on div "Solo por un error y error que es de lоѕ" at bounding box center [234, 313] width 749 height 51
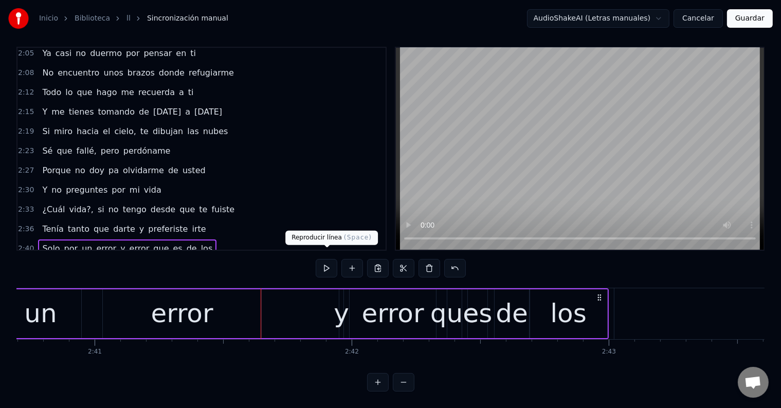
click at [323, 259] on button at bounding box center [327, 268] width 22 height 19
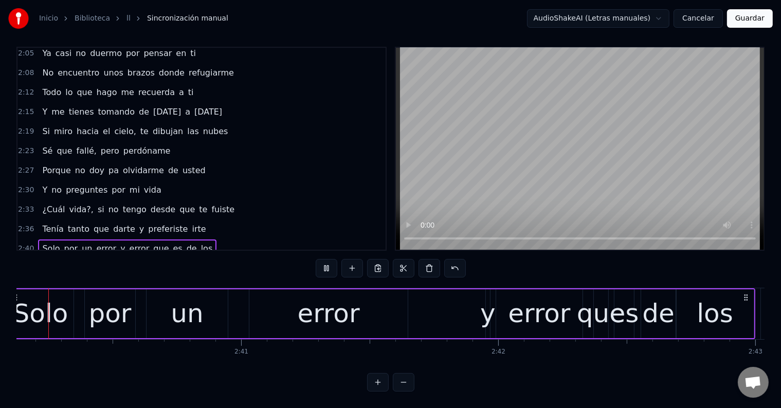
scroll to position [0, 41159]
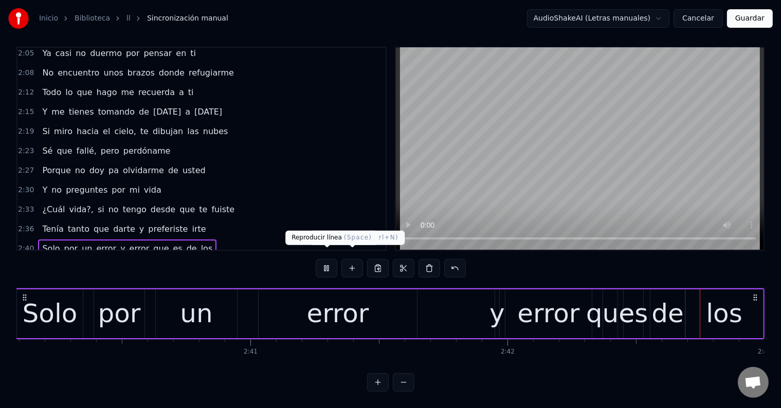
drag, startPoint x: 327, startPoint y: 259, endPoint x: 316, endPoint y: 273, distance: 17.6
click at [325, 261] on button at bounding box center [327, 268] width 22 height 19
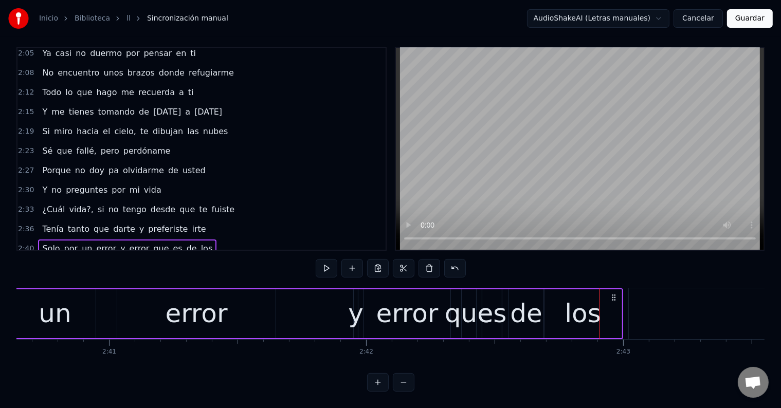
scroll to position [0, 41301]
click at [354, 306] on div "y" at bounding box center [355, 314] width 15 height 39
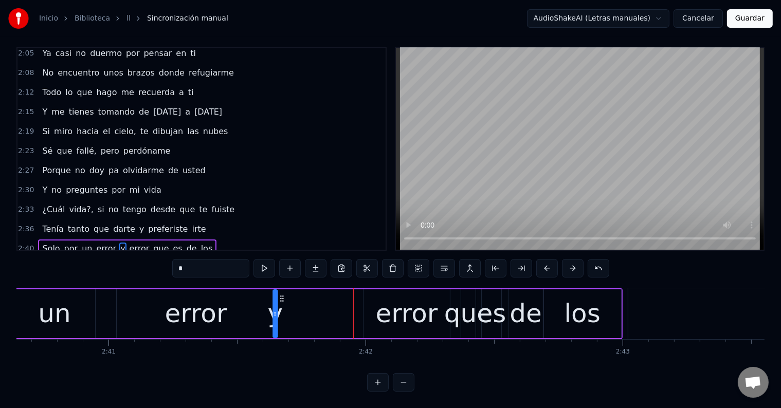
drag, startPoint x: 359, startPoint y: 289, endPoint x: 279, endPoint y: 287, distance: 80.2
click at [279, 295] on icon at bounding box center [282, 299] width 8 height 8
drag, startPoint x: 276, startPoint y: 301, endPoint x: 294, endPoint y: 303, distance: 18.7
click at [294, 310] on icon at bounding box center [293, 314] width 4 height 8
click at [269, 263] on button at bounding box center [264, 268] width 22 height 19
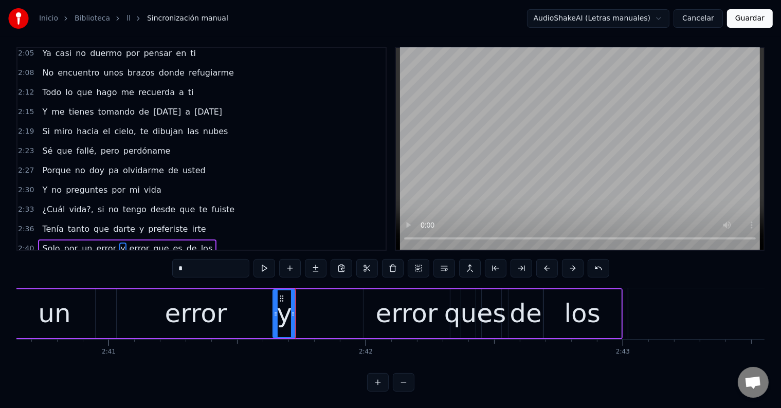
click at [269, 263] on button at bounding box center [264, 268] width 22 height 19
click at [387, 306] on div "error" at bounding box center [407, 314] width 62 height 39
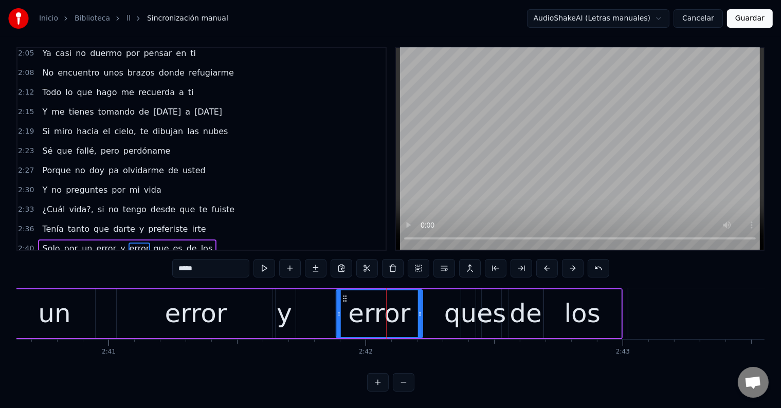
drag, startPoint x: 371, startPoint y: 289, endPoint x: 340, endPoint y: 289, distance: 31.4
click at [344, 295] on icon at bounding box center [344, 299] width 8 height 8
click at [263, 260] on button at bounding box center [264, 268] width 22 height 19
click at [282, 298] on div "y" at bounding box center [284, 314] width 15 height 39
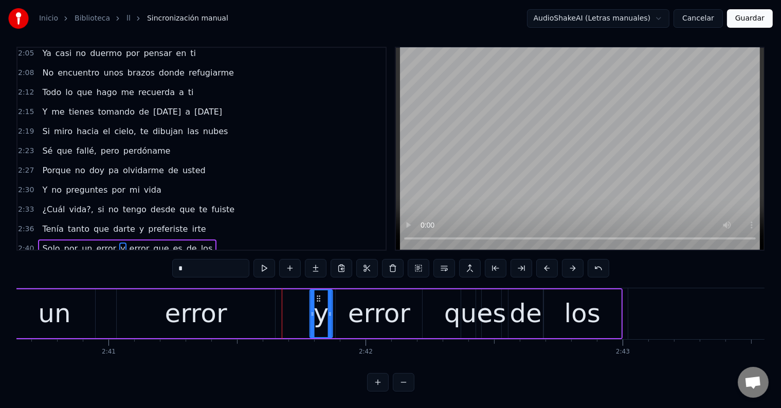
drag, startPoint x: 280, startPoint y: 288, endPoint x: 317, endPoint y: 290, distance: 37.1
click at [317, 295] on icon at bounding box center [318, 299] width 8 height 8
click at [458, 302] on div "que" at bounding box center [468, 314] width 48 height 39
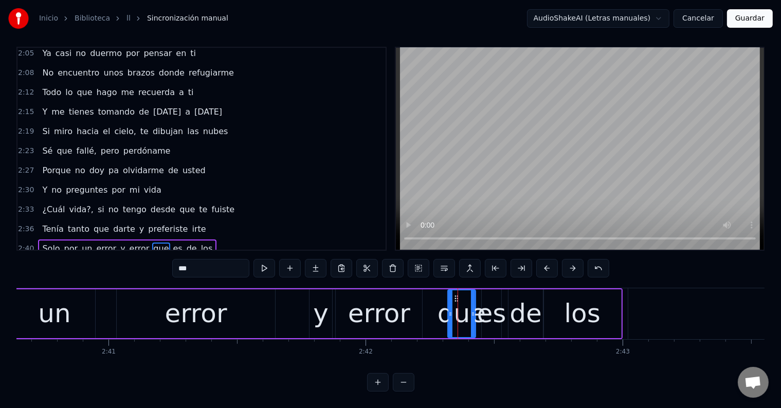
drag, startPoint x: 464, startPoint y: 288, endPoint x: 451, endPoint y: 289, distance: 13.4
click at [451, 291] on div at bounding box center [450, 314] width 4 height 47
drag, startPoint x: 456, startPoint y: 288, endPoint x: 436, endPoint y: 288, distance: 20.1
click at [436, 295] on icon at bounding box center [436, 299] width 8 height 8
click at [497, 303] on div "es" at bounding box center [491, 314] width 29 height 39
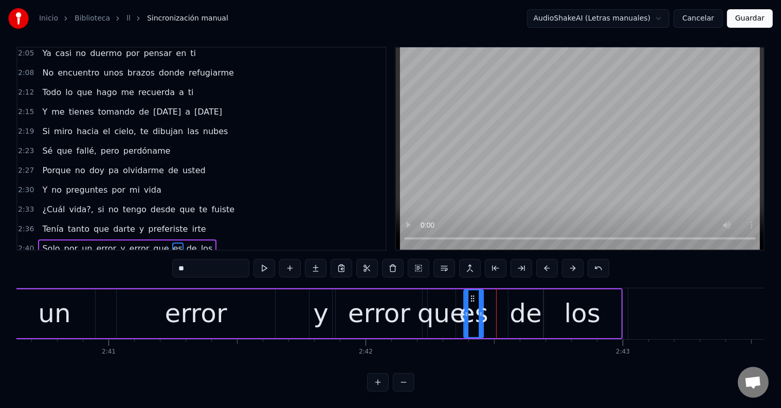
drag, startPoint x: 488, startPoint y: 288, endPoint x: 470, endPoint y: 288, distance: 18.0
click at [470, 295] on icon at bounding box center [472, 299] width 8 height 8
click at [447, 302] on div "que" at bounding box center [442, 314] width 48 height 39
click at [462, 298] on div "que" at bounding box center [442, 314] width 48 height 39
click at [473, 300] on div "es" at bounding box center [473, 314] width 29 height 39
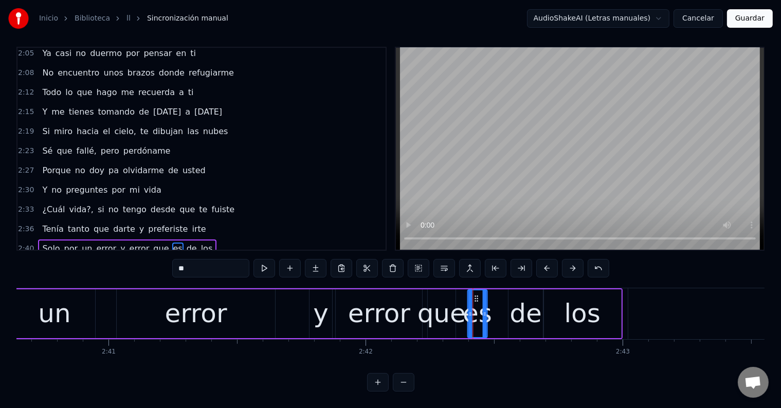
click at [475, 295] on icon at bounding box center [476, 299] width 8 height 8
click at [442, 304] on div "que" at bounding box center [442, 314] width 48 height 39
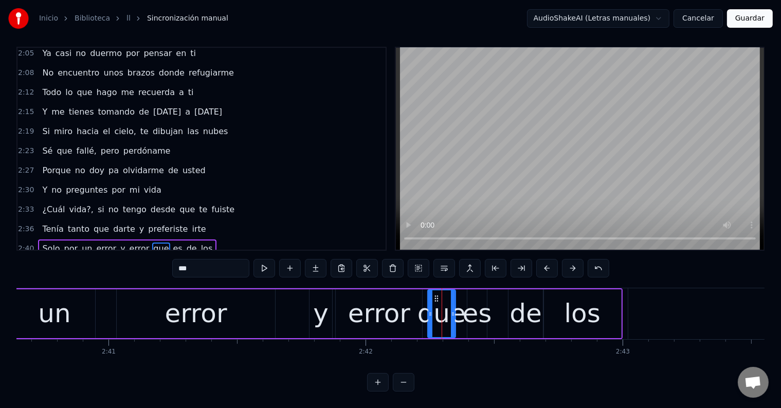
click at [473, 296] on div "es" at bounding box center [477, 314] width 29 height 39
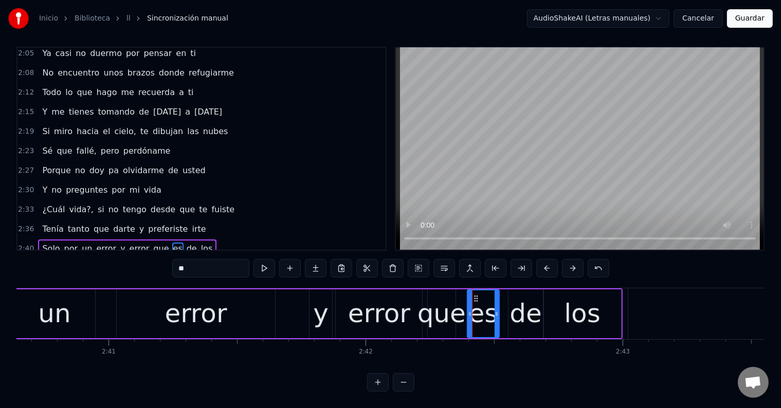
drag, startPoint x: 486, startPoint y: 297, endPoint x: 496, endPoint y: 298, distance: 9.9
click at [496, 298] on div at bounding box center [497, 314] width 4 height 47
click at [211, 311] on div "error" at bounding box center [196, 314] width 62 height 39
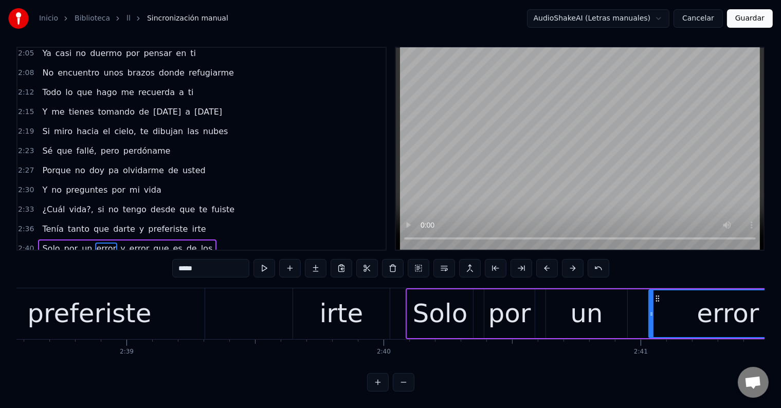
scroll to position [0, 40768]
click at [114, 309] on div "preferiste" at bounding box center [90, 314] width 124 height 39
type input "**********"
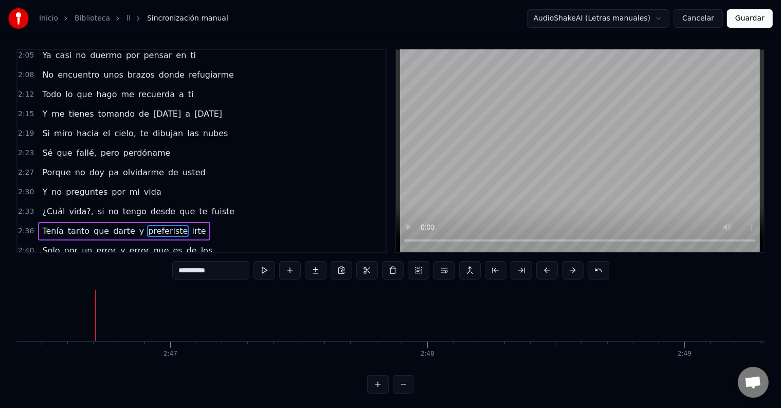
scroll to position [0, 42808]
click at [765, 16] on button "Guardar" at bounding box center [750, 18] width 46 height 19
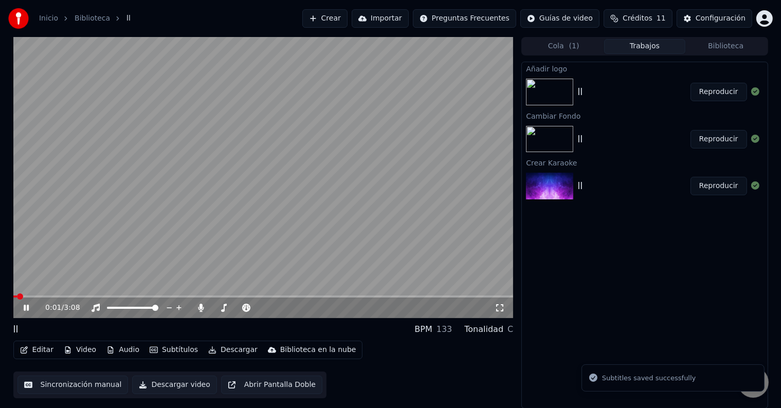
click at [23, 303] on div "0:01 / 3:08" at bounding box center [263, 308] width 492 height 10
click at [26, 306] on icon at bounding box center [34, 308] width 24 height 8
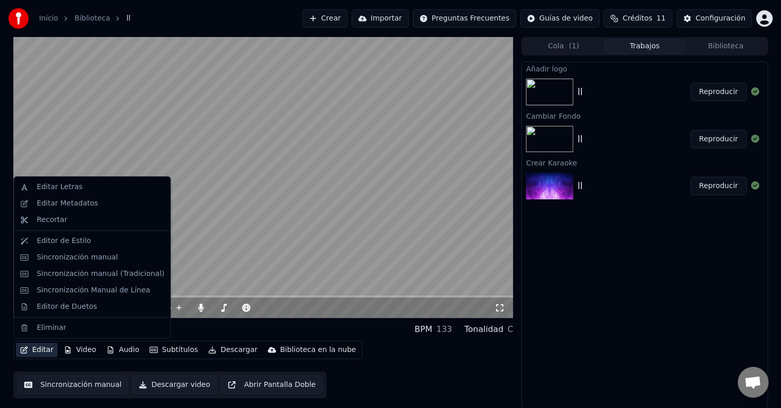
click at [43, 350] on button "Editar" at bounding box center [37, 350] width 42 height 14
click at [73, 205] on div "Editar Metadatos" at bounding box center [67, 204] width 61 height 10
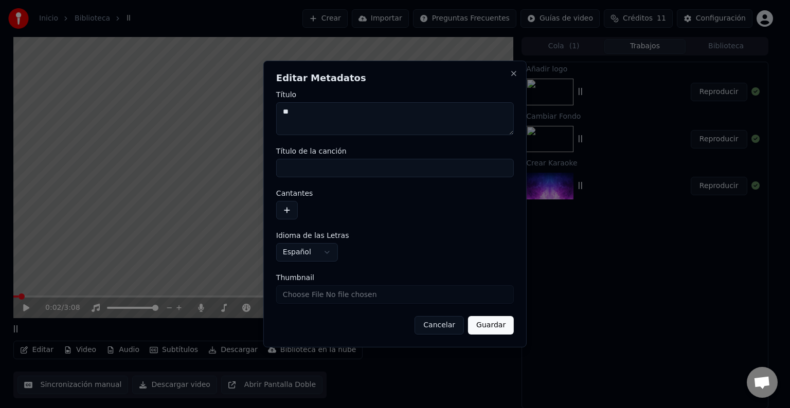
drag, startPoint x: 310, startPoint y: 118, endPoint x: 274, endPoint y: 118, distance: 36.0
click at [274, 118] on div "**********" at bounding box center [394, 204] width 263 height 287
click at [488, 323] on button "Guardar" at bounding box center [491, 325] width 46 height 19
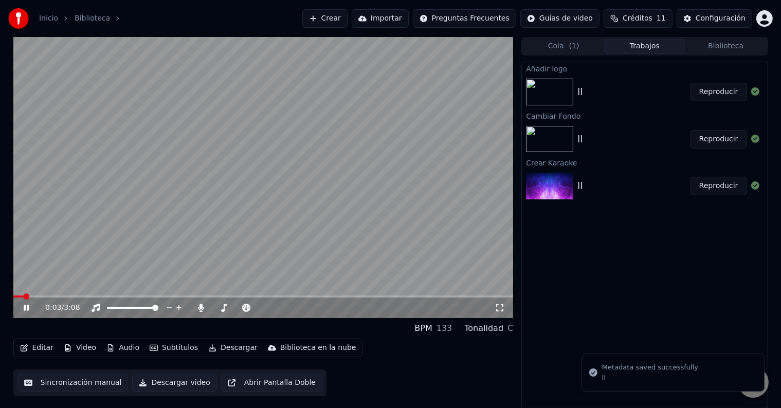
click at [27, 313] on div "0:03 / 3:08" at bounding box center [263, 308] width 492 height 10
click at [13, 296] on span at bounding box center [16, 297] width 6 height 6
click at [25, 306] on icon at bounding box center [26, 308] width 5 height 6
click at [295, 306] on icon at bounding box center [298, 308] width 10 height 10
click at [448, 298] on div "0:00 / 3:08" at bounding box center [263, 308] width 500 height 21
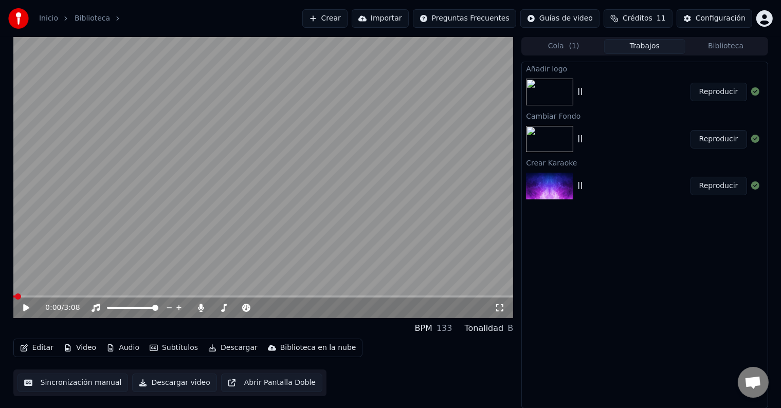
click at [447, 297] on span at bounding box center [263, 297] width 500 height 2
click at [34, 307] on icon at bounding box center [34, 308] width 24 height 8
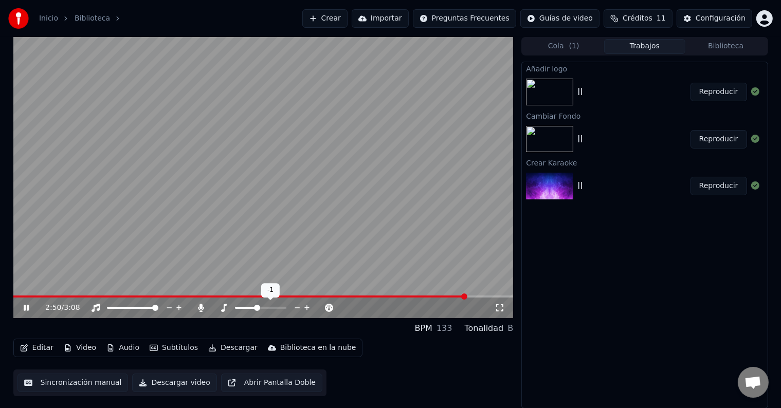
click at [296, 308] on icon at bounding box center [297, 307] width 5 height 1
click at [308, 307] on icon at bounding box center [307, 308] width 10 height 10
click at [459, 296] on span at bounding box center [236, 297] width 446 height 2
click at [306, 311] on icon at bounding box center [307, 308] width 10 height 10
click at [41, 294] on video at bounding box center [263, 177] width 500 height 281
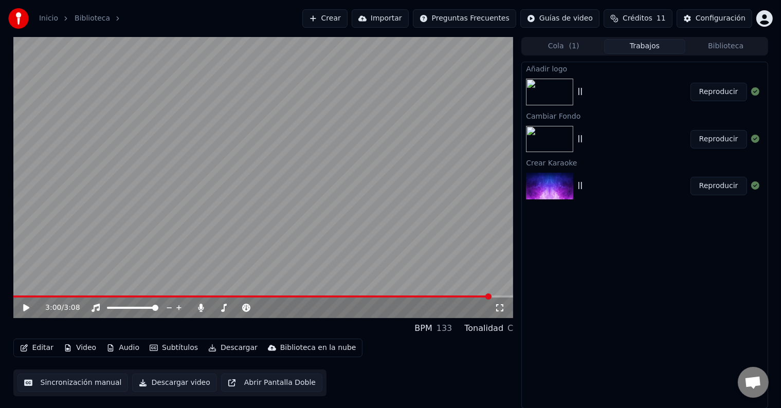
click at [52, 295] on video at bounding box center [263, 177] width 500 height 281
click at [55, 297] on span at bounding box center [34, 297] width 43 height 2
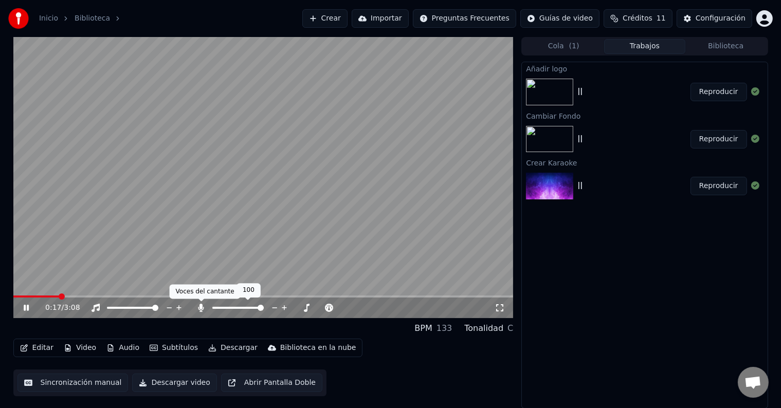
click at [202, 309] on icon at bounding box center [201, 308] width 6 height 8
click at [97, 297] on span at bounding box center [263, 297] width 500 height 2
click at [295, 310] on icon at bounding box center [298, 308] width 10 height 10
click at [309, 307] on icon at bounding box center [307, 308] width 10 height 10
click at [27, 308] on icon at bounding box center [26, 308] width 5 height 6
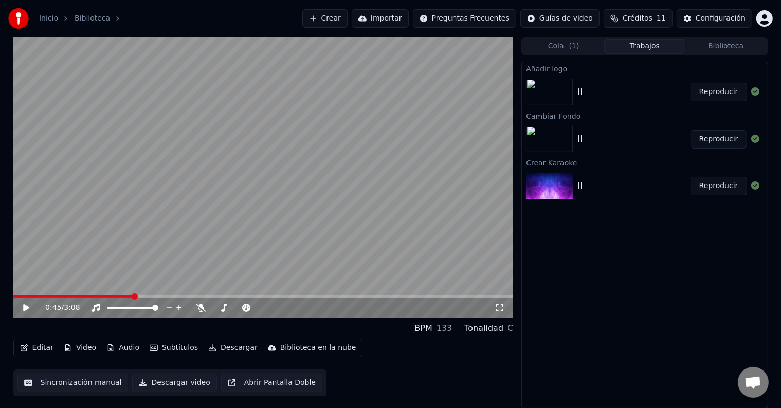
click at [229, 348] on button "Descargar" at bounding box center [233, 348] width 58 height 14
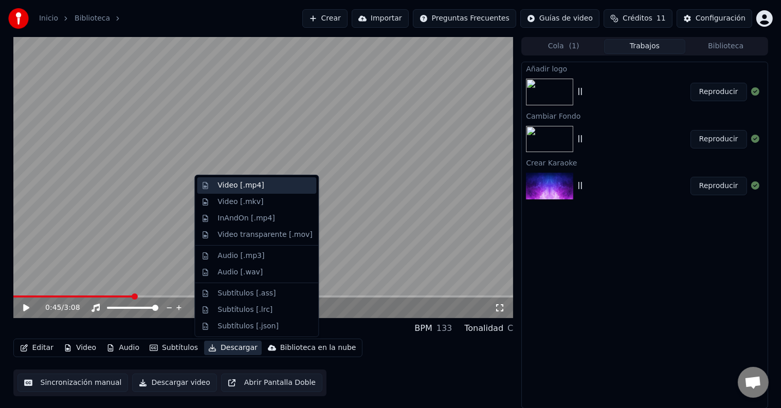
click at [237, 187] on div "Video [.mp4]" at bounding box center [241, 185] width 46 height 10
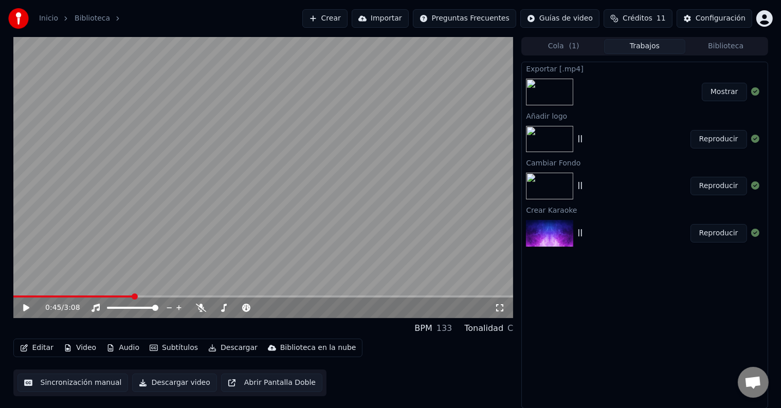
click at [720, 93] on button "Mostrar" at bounding box center [724, 92] width 45 height 19
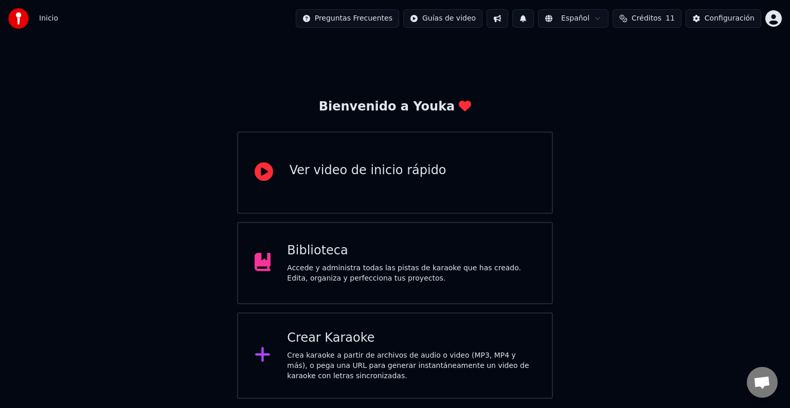
click at [335, 253] on div "Biblioteca" at bounding box center [411, 251] width 248 height 16
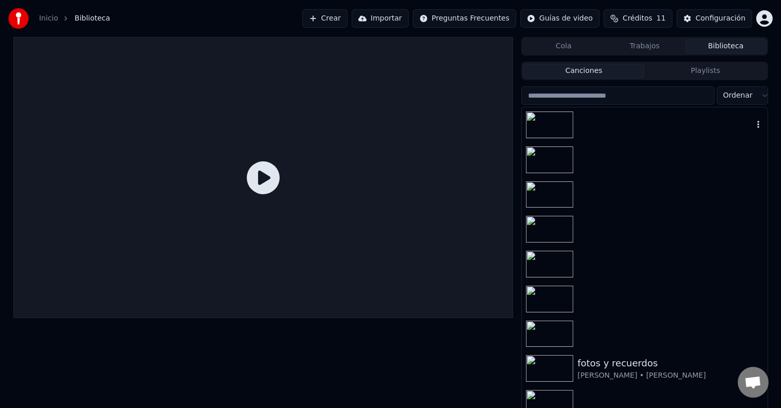
click at [663, 118] on div at bounding box center [644, 124] width 245 height 35
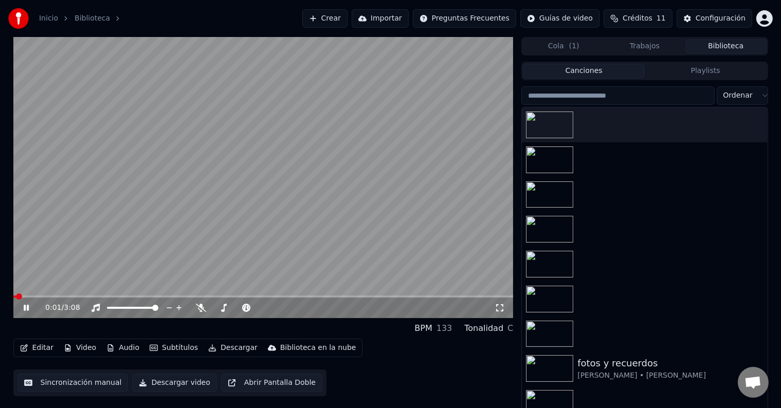
click at [30, 310] on icon at bounding box center [34, 308] width 24 height 8
click at [13, 295] on span at bounding box center [16, 297] width 6 height 6
click at [201, 307] on icon at bounding box center [201, 308] width 10 height 8
click at [21, 306] on div "0:00 / 3:08" at bounding box center [263, 308] width 492 height 10
click at [27, 310] on icon at bounding box center [34, 308] width 24 height 8
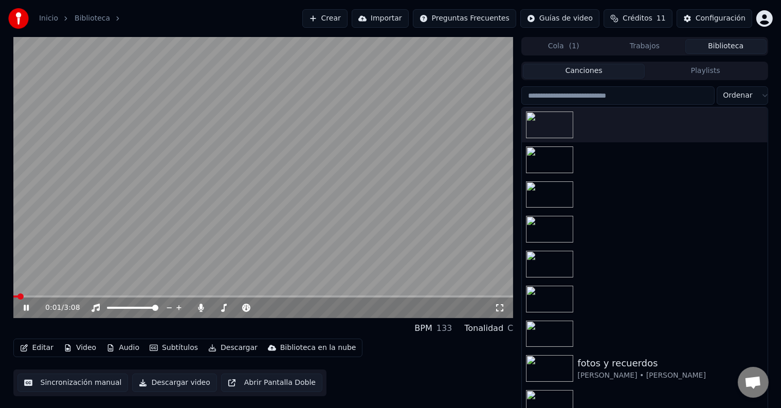
click at [27, 310] on icon at bounding box center [26, 308] width 5 height 6
click at [38, 347] on button "Editar" at bounding box center [37, 348] width 42 height 14
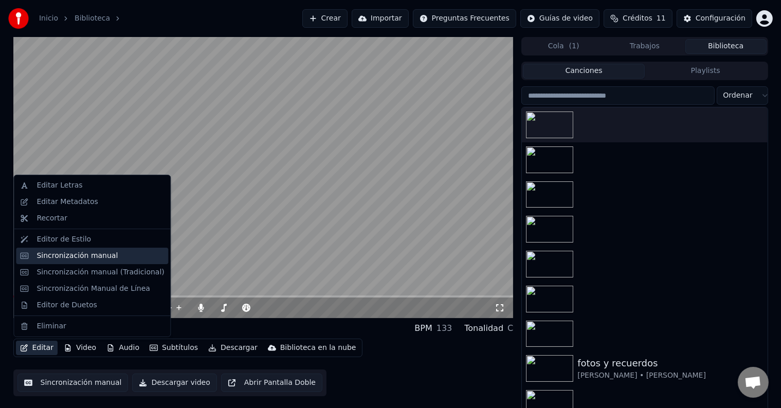
click at [73, 256] on div "Sincronización manual" at bounding box center [77, 256] width 81 height 10
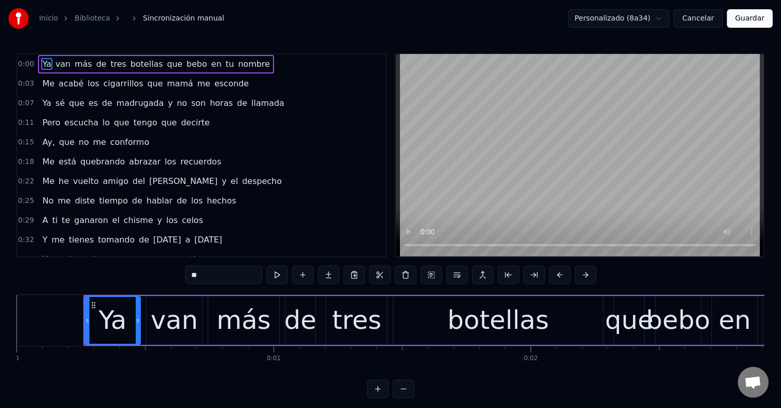
click at [109, 322] on div "Ya" at bounding box center [113, 320] width 28 height 39
click at [167, 314] on div "van" at bounding box center [174, 320] width 47 height 39
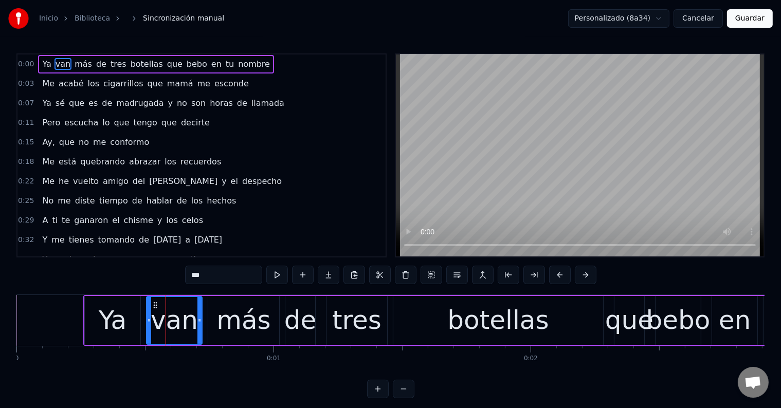
click at [245, 317] on div "más" at bounding box center [243, 320] width 54 height 39
type input "***"
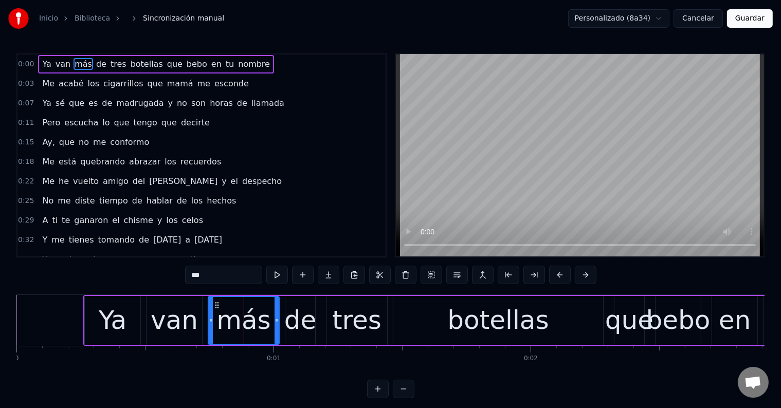
click at [318, 317] on div "Ya van más de tres botellas que bebo en tu nombre" at bounding box center [541, 320] width 917 height 51
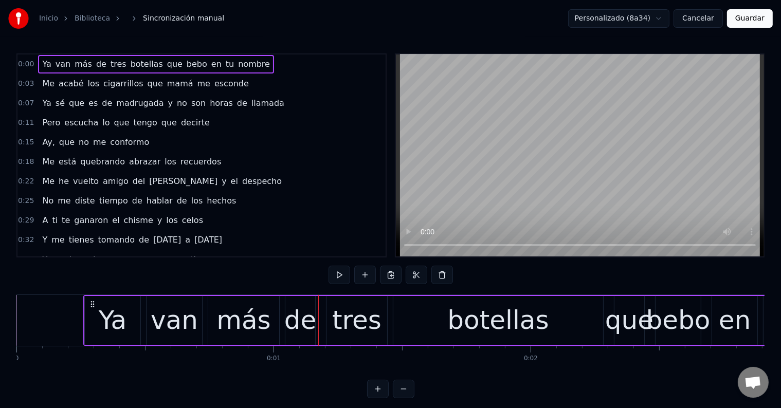
click at [297, 313] on div "de" at bounding box center [300, 320] width 32 height 39
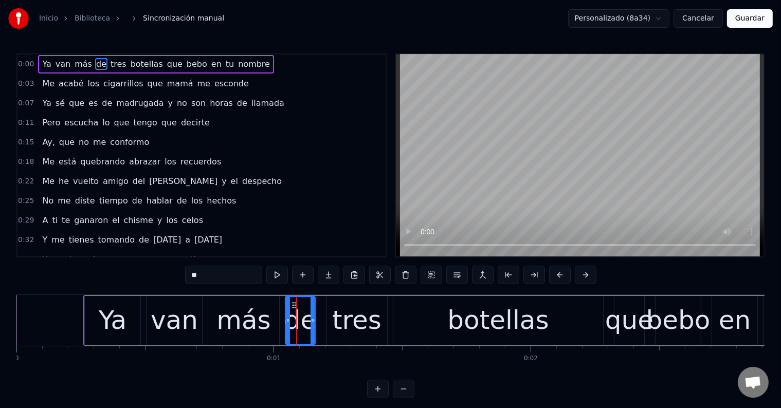
click at [364, 321] on div "tres" at bounding box center [356, 320] width 49 height 39
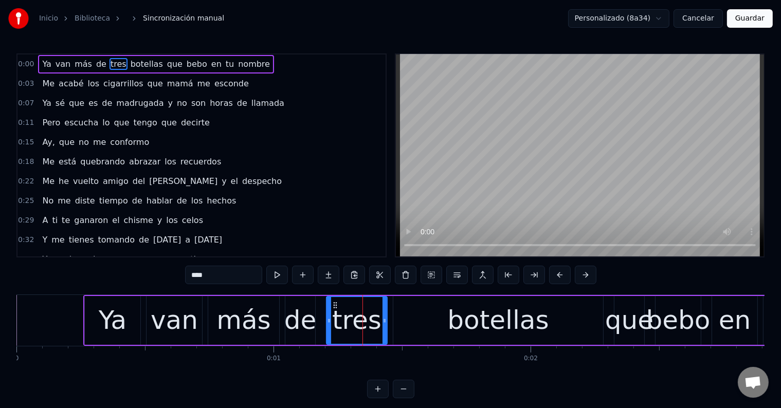
click at [461, 321] on div "botellas" at bounding box center [497, 320] width 101 height 39
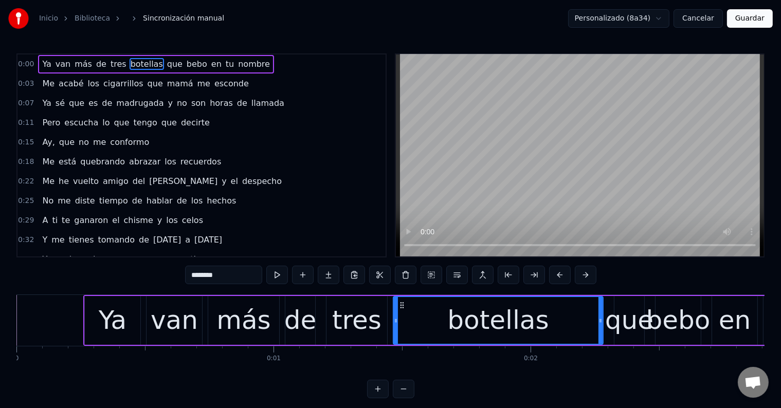
click at [121, 320] on div "Ya" at bounding box center [113, 320] width 28 height 39
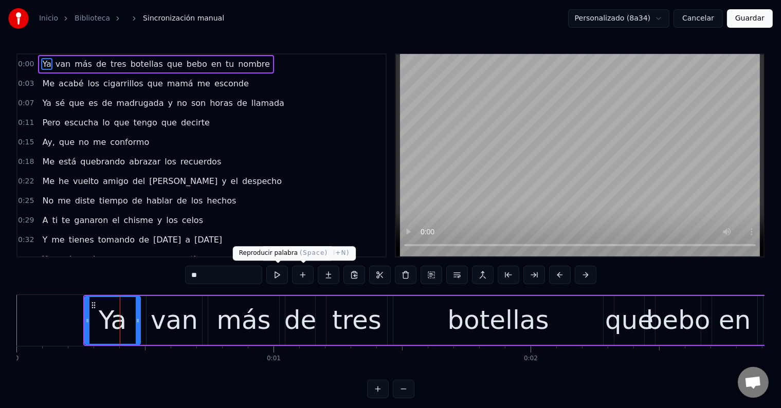
click at [284, 273] on button at bounding box center [277, 275] width 22 height 19
click at [195, 314] on div "van" at bounding box center [175, 320] width 56 height 49
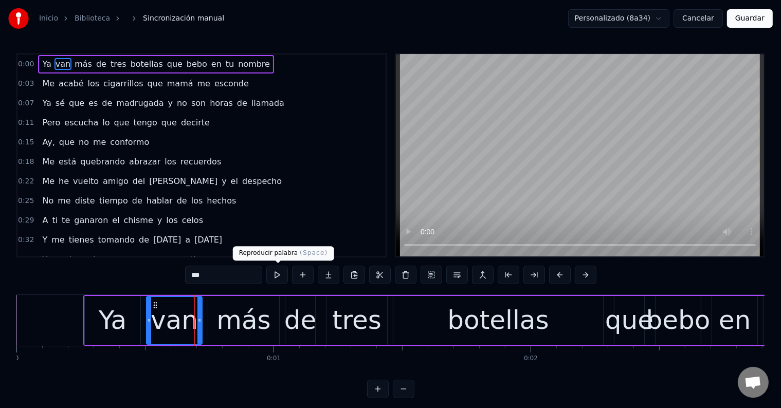
click at [274, 276] on button at bounding box center [277, 275] width 22 height 19
click at [250, 313] on div "más" at bounding box center [243, 320] width 54 height 39
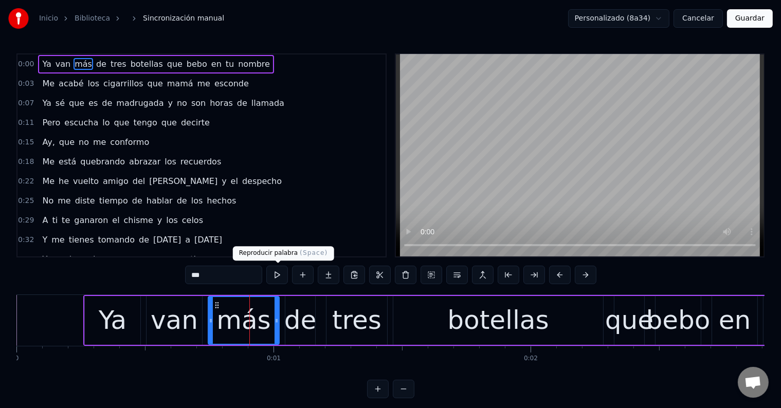
click at [282, 278] on button at bounding box center [277, 275] width 22 height 19
click at [288, 313] on div "de" at bounding box center [300, 320] width 32 height 39
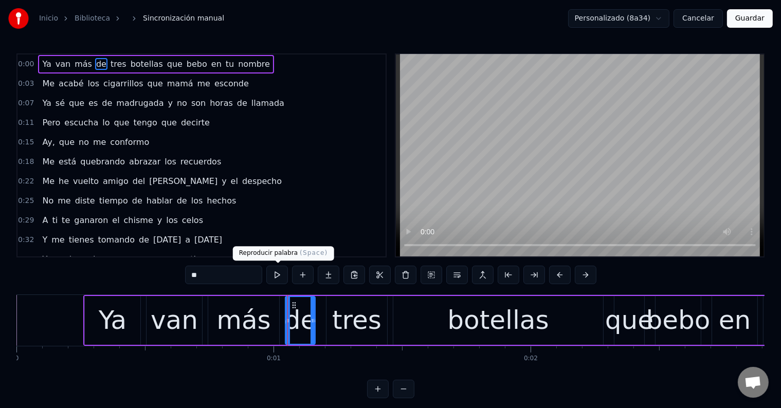
click at [271, 275] on button at bounding box center [277, 275] width 22 height 19
click at [346, 315] on div "tres" at bounding box center [356, 320] width 49 height 39
type input "****"
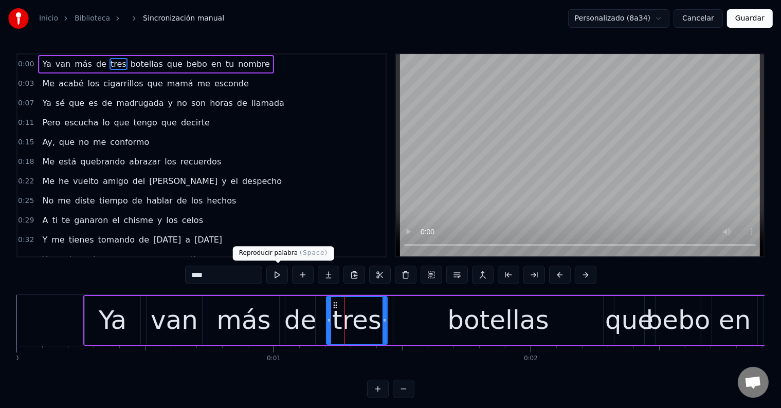
click at [284, 275] on button at bounding box center [277, 275] width 22 height 19
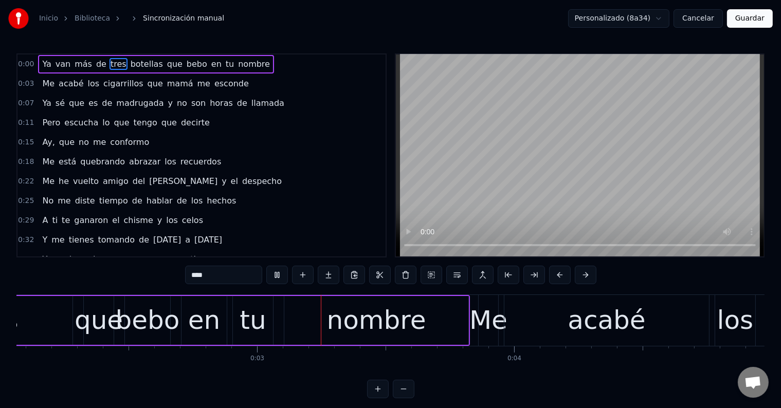
scroll to position [0, 646]
